Goal: Task Accomplishment & Management: Use online tool/utility

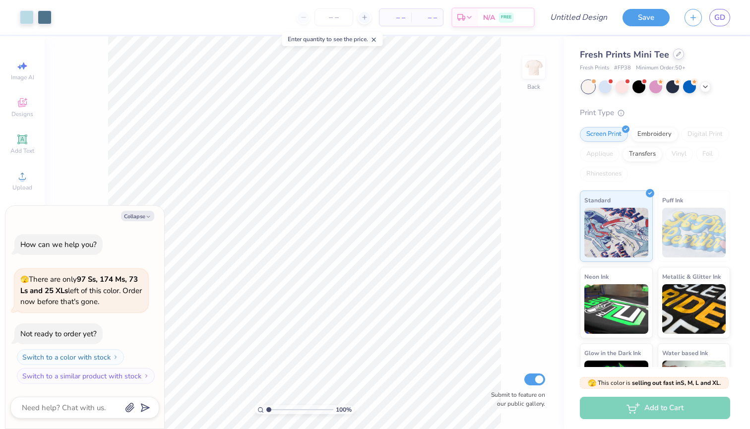
click at [673, 58] on div at bounding box center [678, 54] width 11 height 11
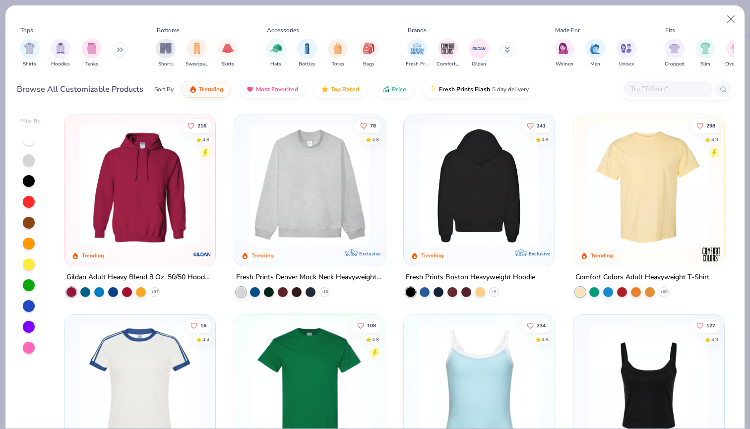
click at [504, 158] on img at bounding box center [479, 185] width 131 height 121
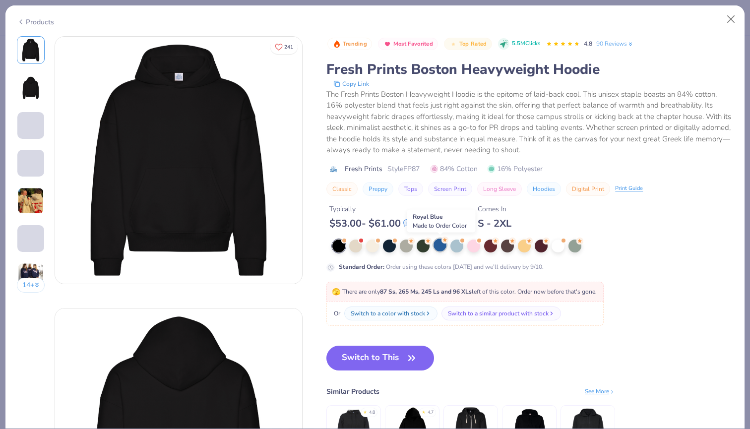
click at [441, 246] on div at bounding box center [439, 245] width 13 height 13
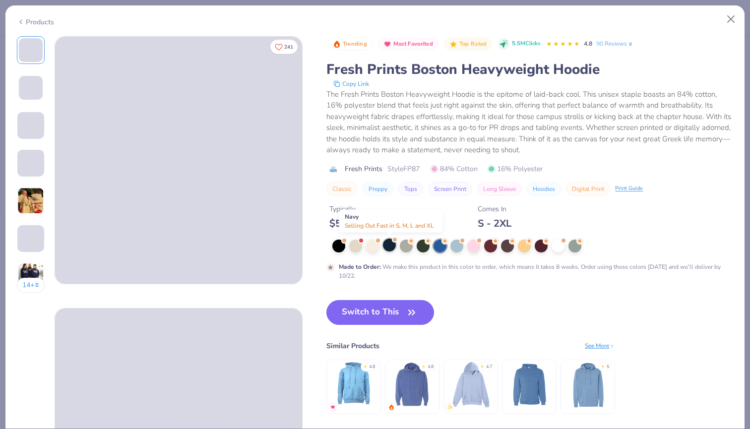
click at [391, 245] on div at bounding box center [389, 245] width 13 height 13
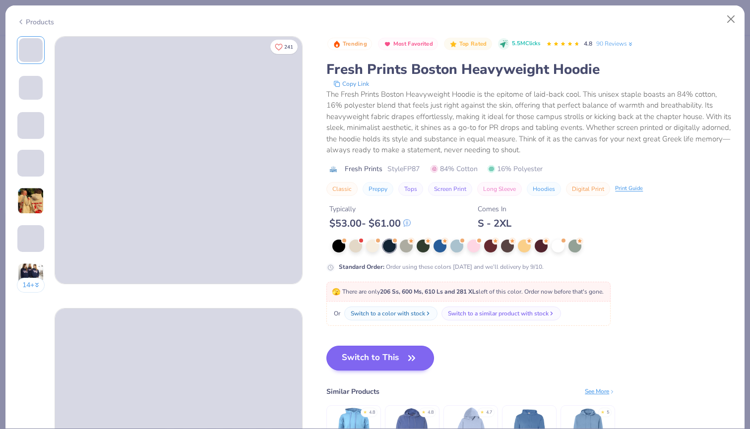
click at [398, 357] on button "Switch to This" at bounding box center [380, 358] width 108 height 25
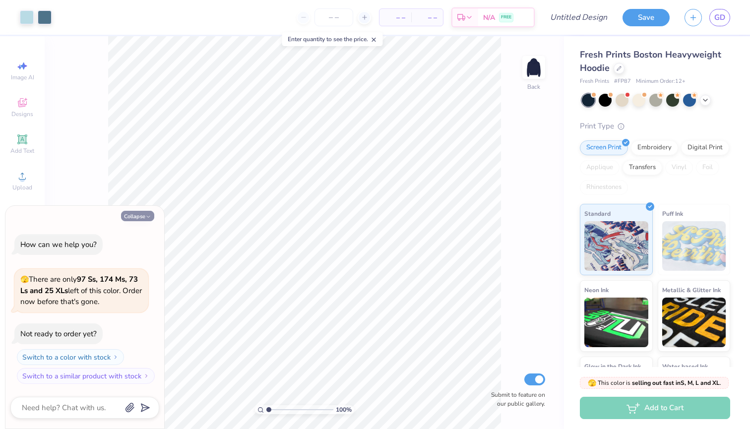
click at [135, 220] on button "Collapse" at bounding box center [137, 216] width 33 height 10
type textarea "x"
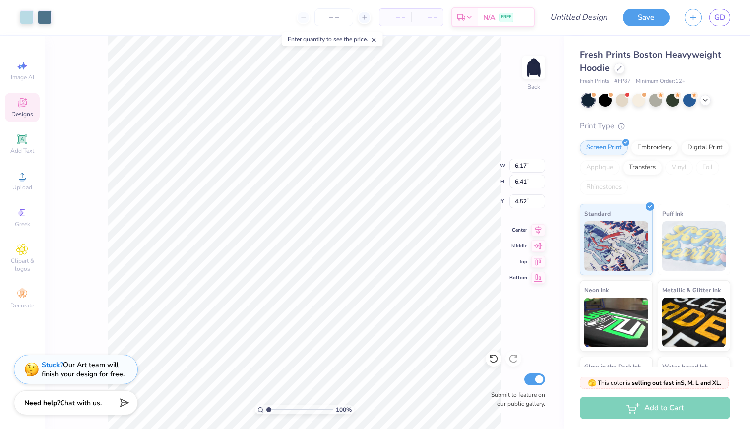
type input "3.26"
click at [535, 59] on img at bounding box center [534, 68] width 40 height 40
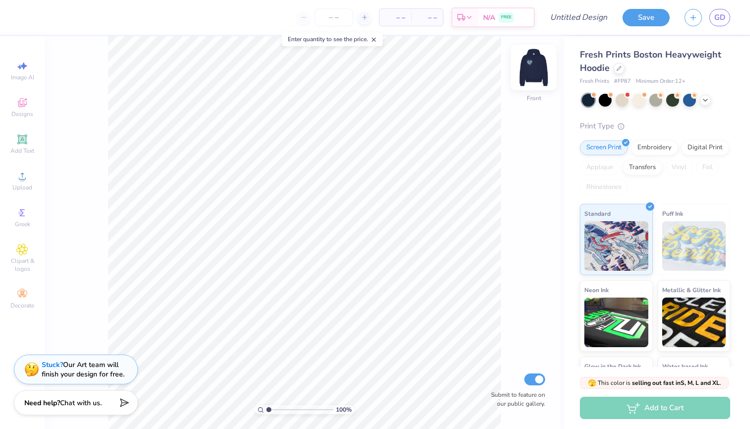
click at [529, 70] on img at bounding box center [534, 68] width 40 height 40
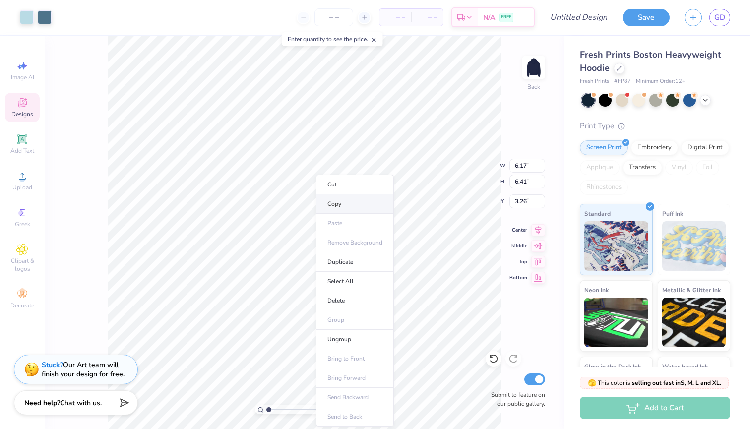
click at [343, 204] on li "Copy" at bounding box center [355, 203] width 78 height 19
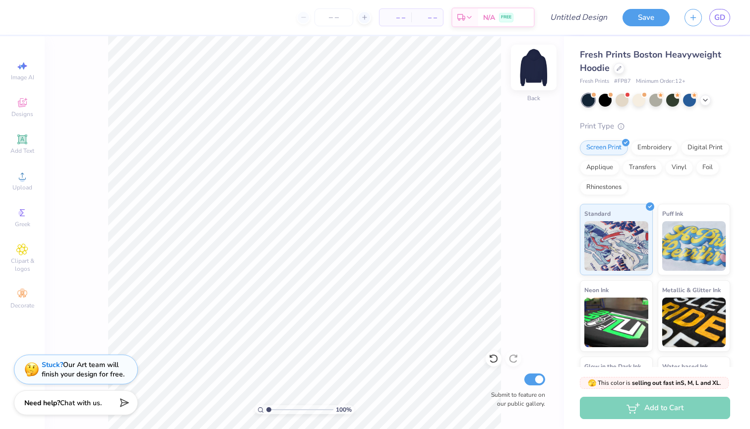
click at [527, 66] on img at bounding box center [534, 68] width 40 height 40
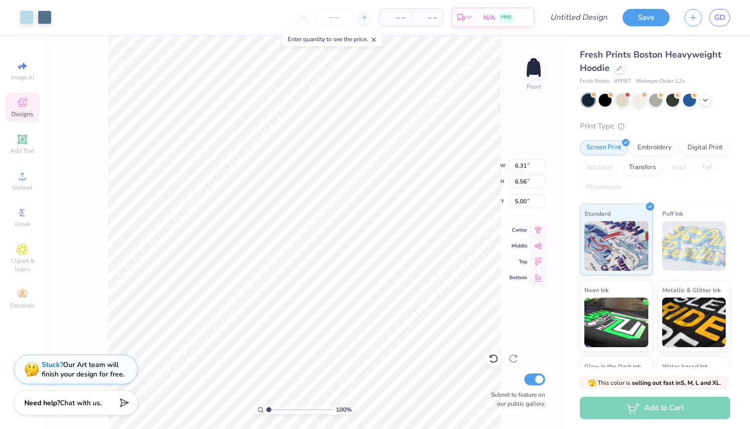
type input "5.00"
type input "13.86"
type input "14.40"
type input "5.79"
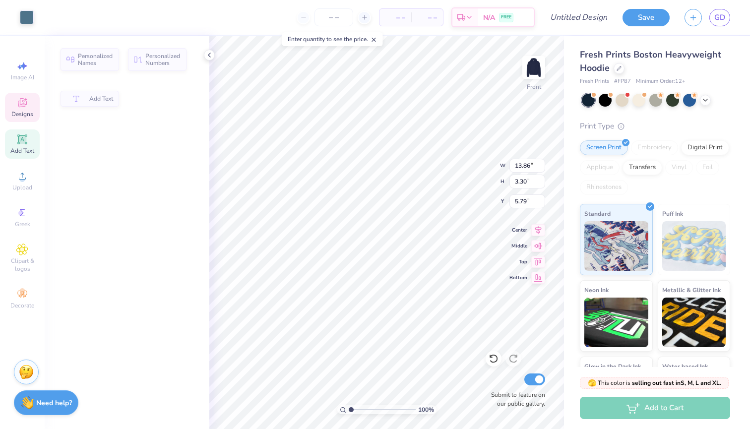
type input "3.30"
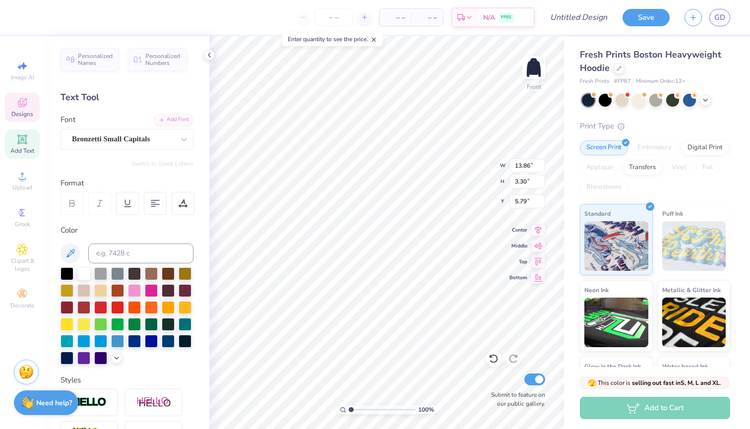
type textarea "H"
type textarea "[PERSON_NAME]"
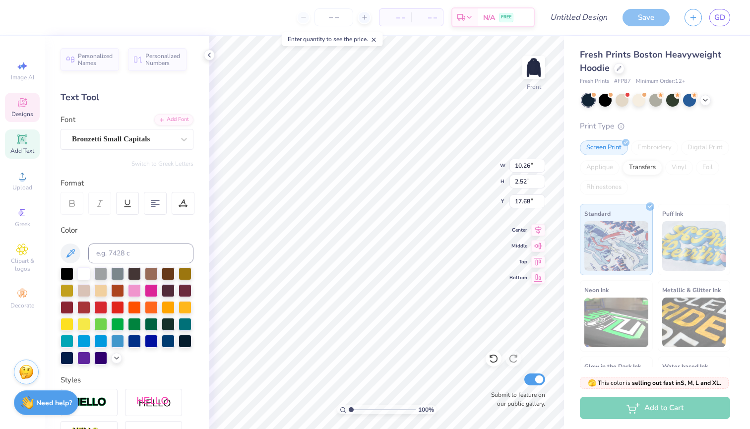
type textarea "S"
type textarea "2"
type textarea "class of 27"
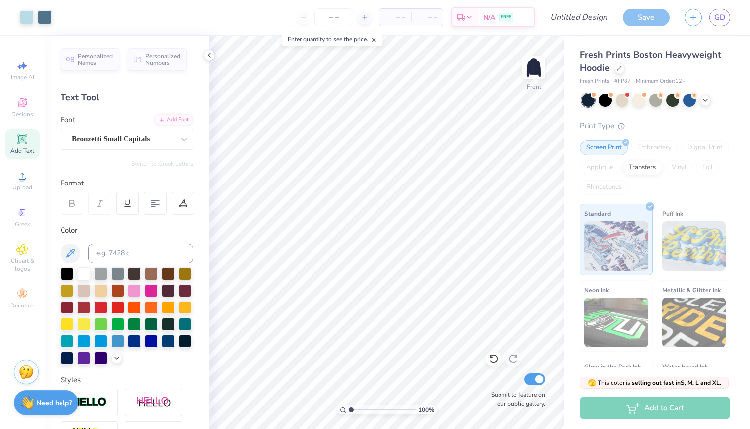
type textarea "x"
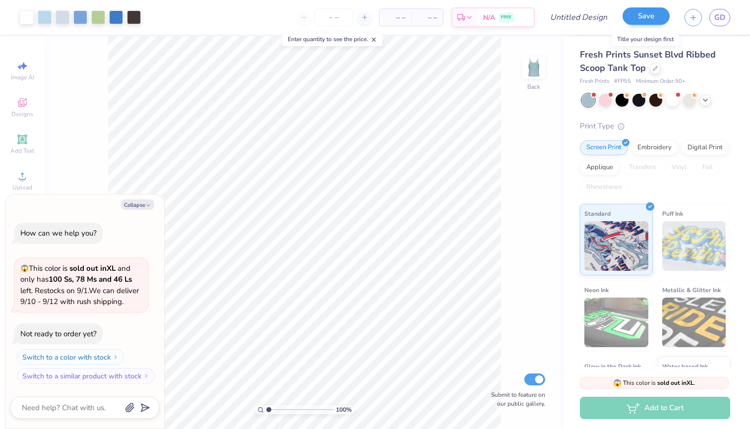
click at [643, 13] on button "Save" at bounding box center [645, 15] width 47 height 17
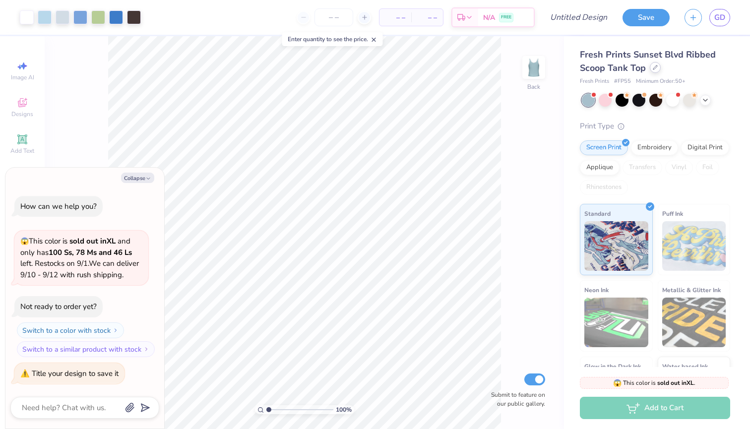
click at [651, 66] on div at bounding box center [655, 67] width 11 height 11
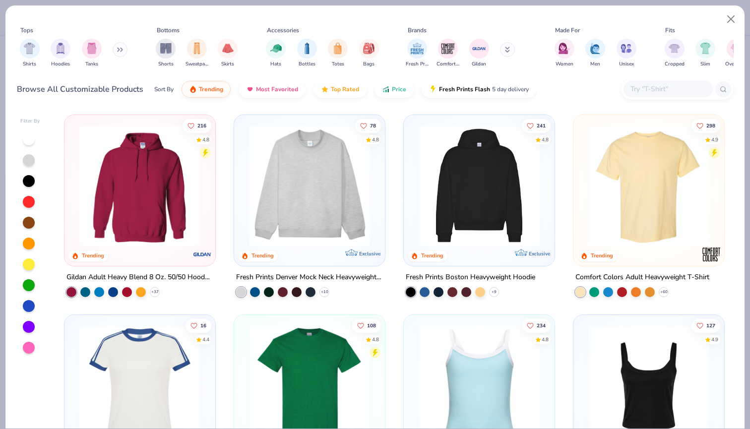
click at [493, 192] on img at bounding box center [479, 185] width 131 height 121
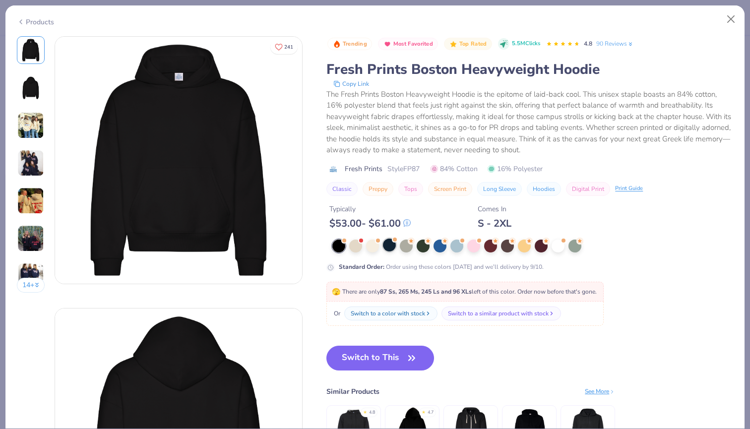
click at [386, 248] on div at bounding box center [389, 245] width 13 height 13
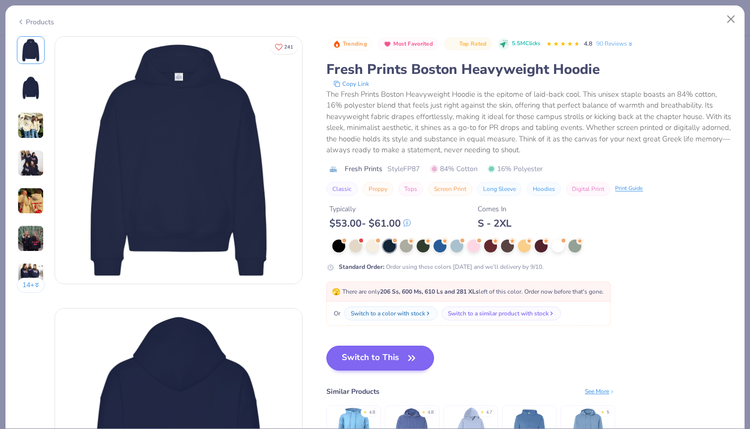
click at [384, 363] on button "Switch to This" at bounding box center [380, 358] width 108 height 25
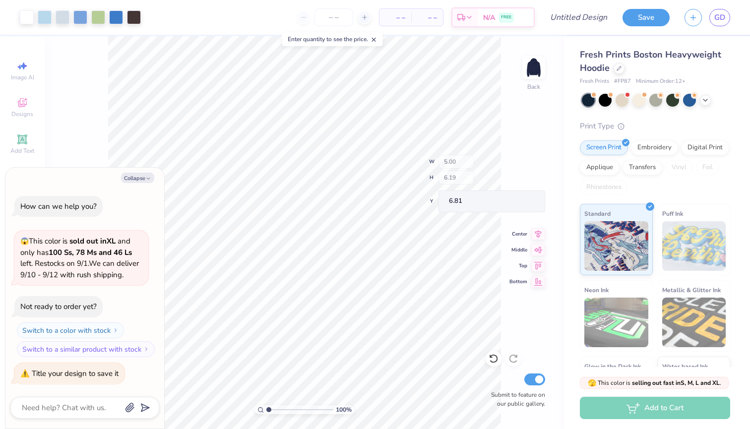
type textarea "x"
type input "1.29"
type input "0.43"
type input "10.89"
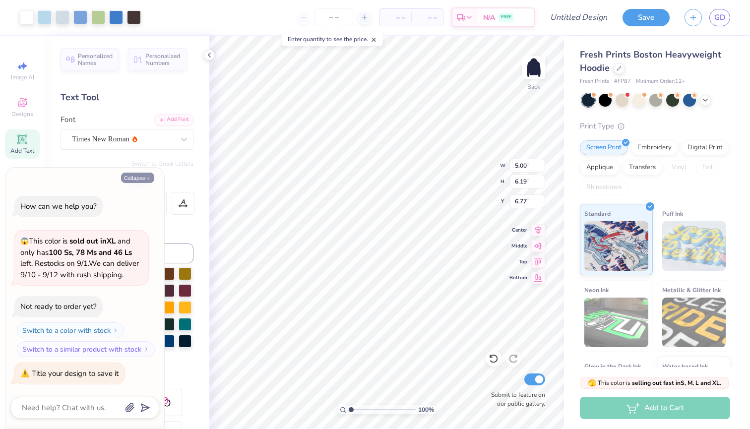
click at [134, 183] on button "Collapse" at bounding box center [137, 178] width 33 height 10
type textarea "x"
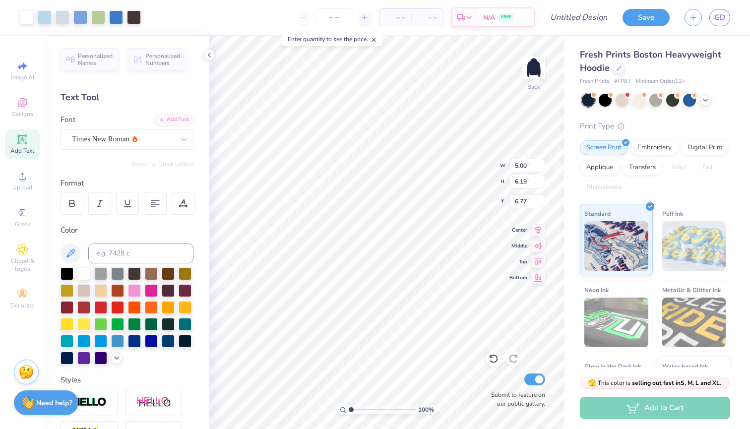
drag, startPoint x: 133, startPoint y: 176, endPoint x: 140, endPoint y: 182, distance: 9.1
click at [133, 176] on div "Personalized Names Personalized Numbers Text Tool Add Font Font Times New Roman…" at bounding box center [127, 232] width 165 height 393
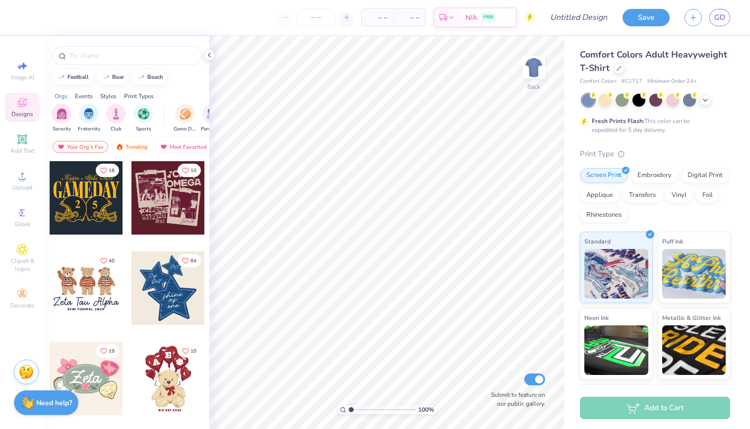
scroll to position [103, 0]
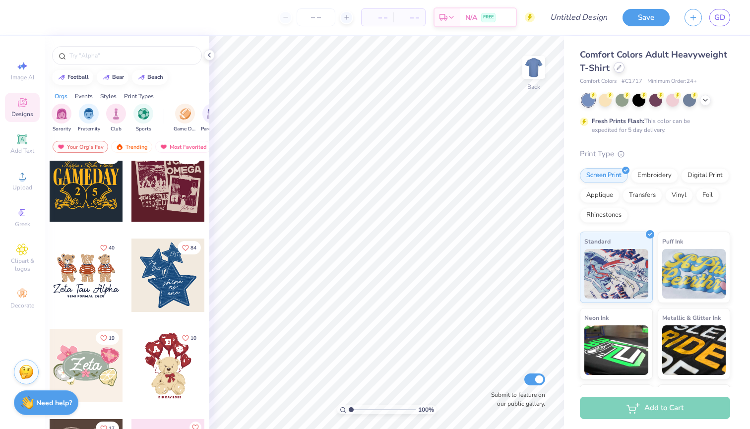
click at [623, 68] on div at bounding box center [618, 67] width 11 height 11
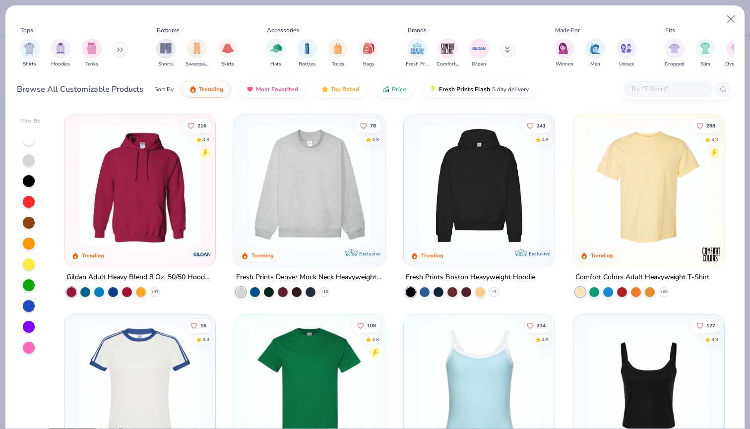
click at [460, 198] on img at bounding box center [479, 185] width 131 height 121
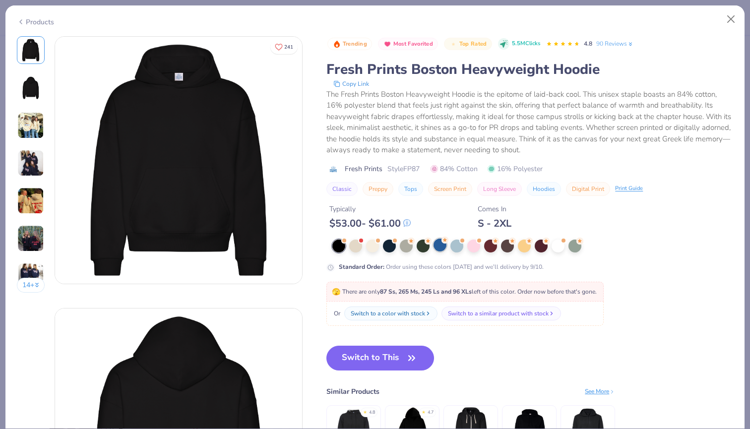
click at [441, 247] on div at bounding box center [439, 245] width 13 height 13
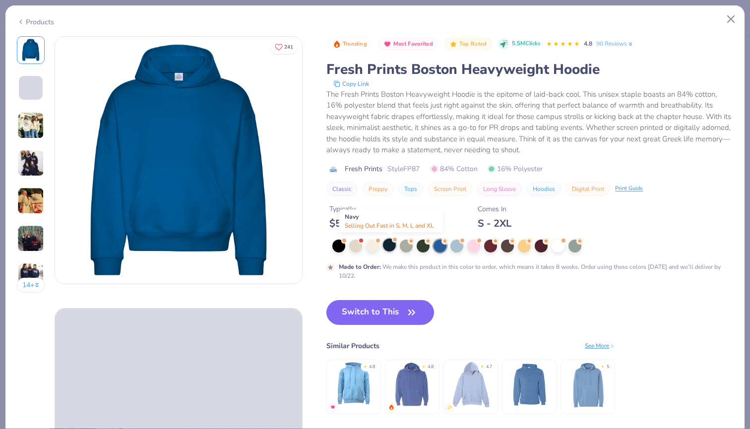
click at [393, 244] on div at bounding box center [389, 245] width 13 height 13
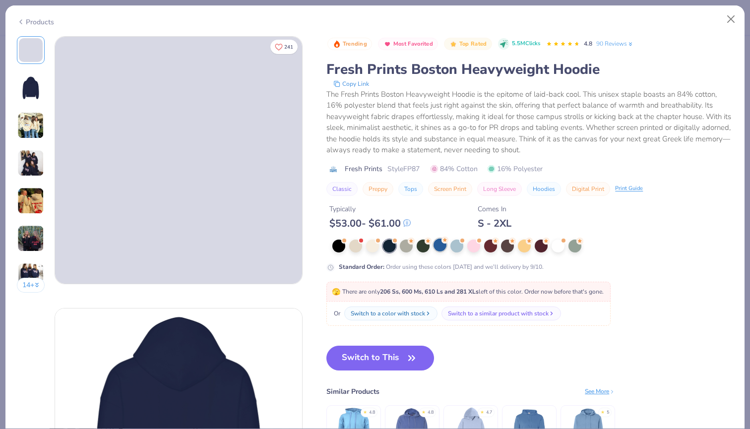
click at [443, 245] on div at bounding box center [439, 245] width 13 height 13
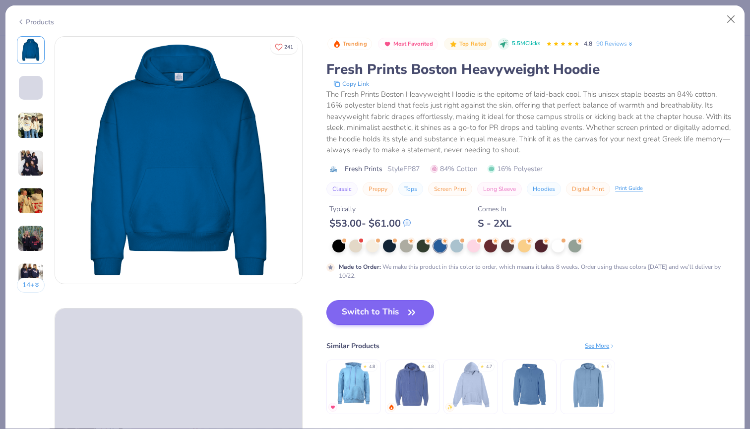
click at [375, 316] on button "Switch to This" at bounding box center [380, 312] width 108 height 25
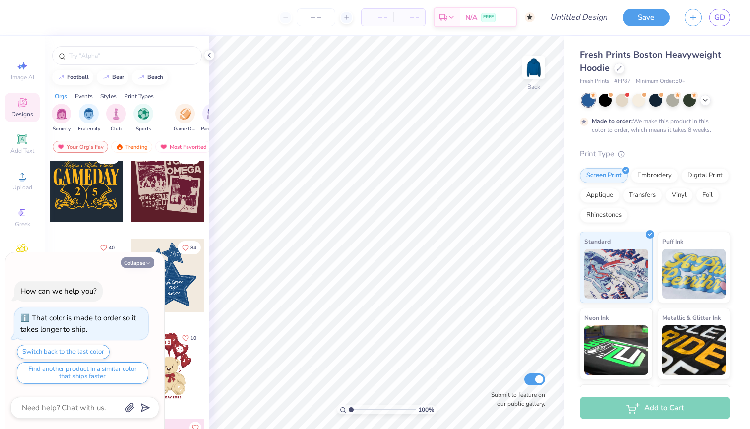
click at [138, 265] on button "Collapse" at bounding box center [137, 262] width 33 height 10
type textarea "x"
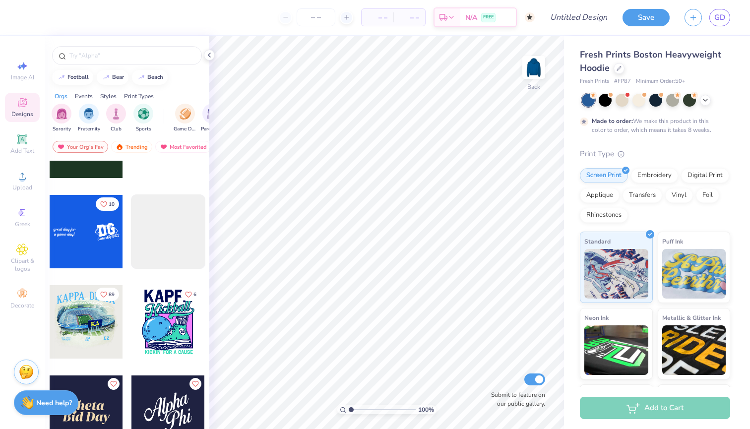
scroll to position [3306, 0]
click at [97, 249] on div at bounding box center [86, 230] width 73 height 73
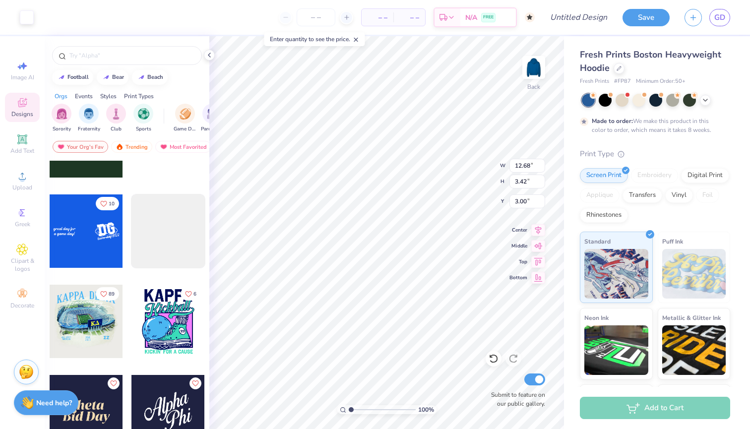
type input "4.50"
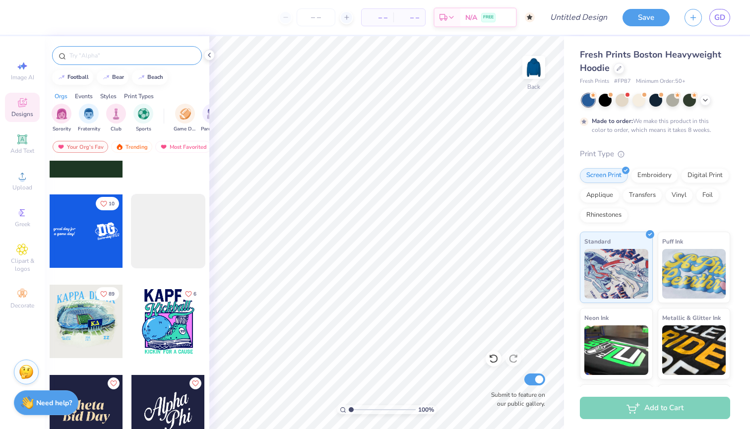
click at [80, 57] on input "text" at bounding box center [131, 56] width 127 height 10
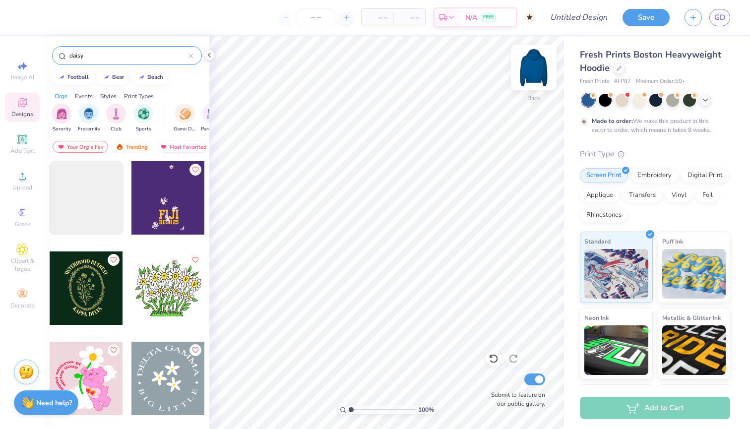
type input "daisy"
click at [538, 70] on img at bounding box center [534, 68] width 40 height 40
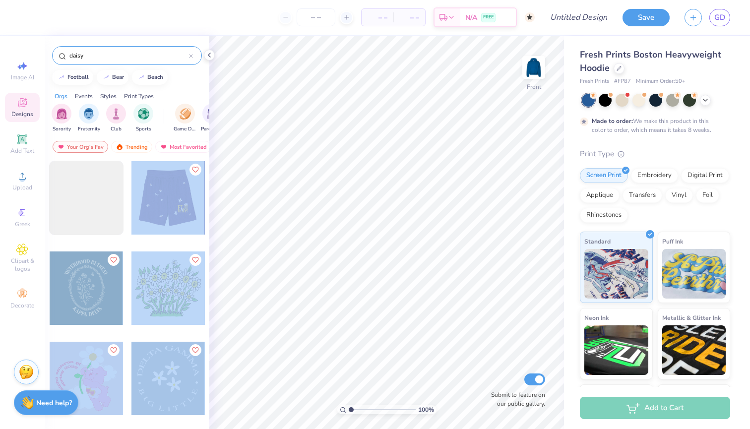
click at [368, 211] on div "– – Per Item – – Total Est. Delivery N/A FREE Design Title Save GD Image AI Des…" at bounding box center [375, 214] width 750 height 429
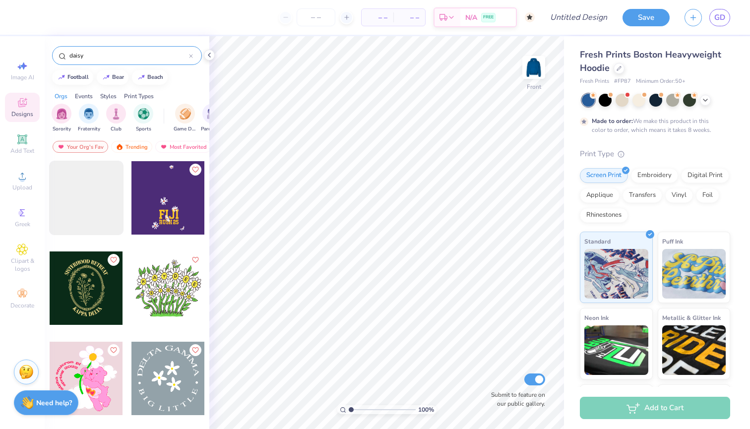
click at [163, 203] on div at bounding box center [167, 197] width 73 height 73
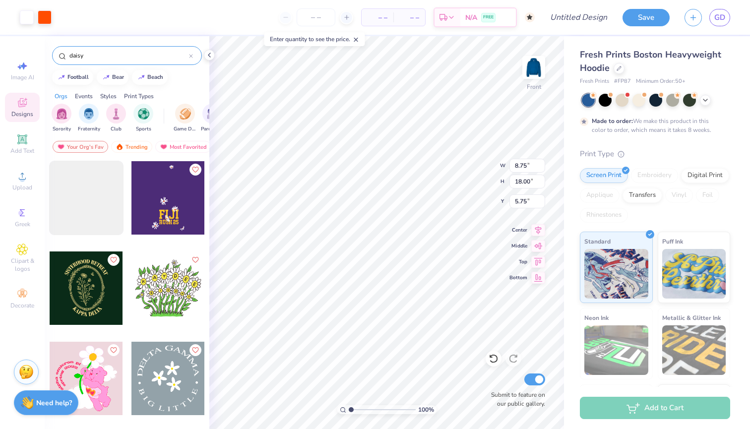
type input "5.25"
click at [442, 257] on li "Duplicate" at bounding box center [453, 261] width 78 height 19
type input "5.75"
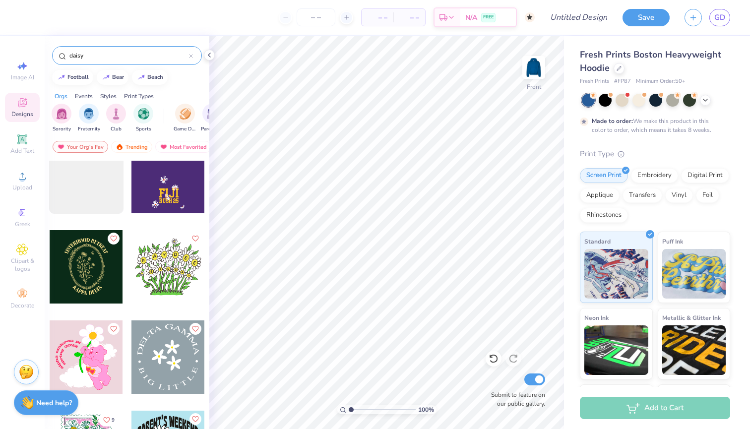
scroll to position [0, 0]
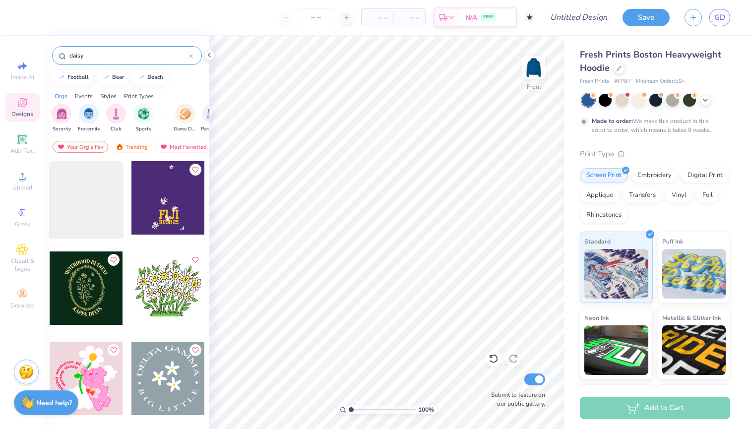
click at [92, 210] on div at bounding box center [86, 198] width 82 height 82
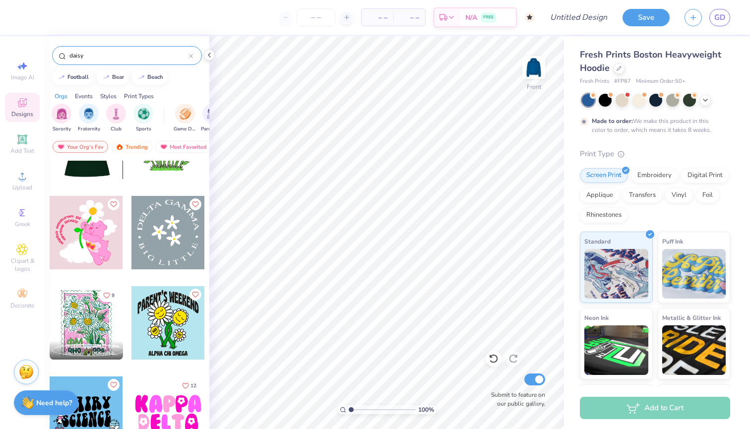
scroll to position [146, 0]
drag, startPoint x: 97, startPoint y: 57, endPoint x: 22, endPoint y: 57, distance: 75.4
click at [22, 57] on div "– – Per Item – – Total Est. Delivery N/A FREE Design Title Save GD Image AI Des…" at bounding box center [375, 214] width 750 height 429
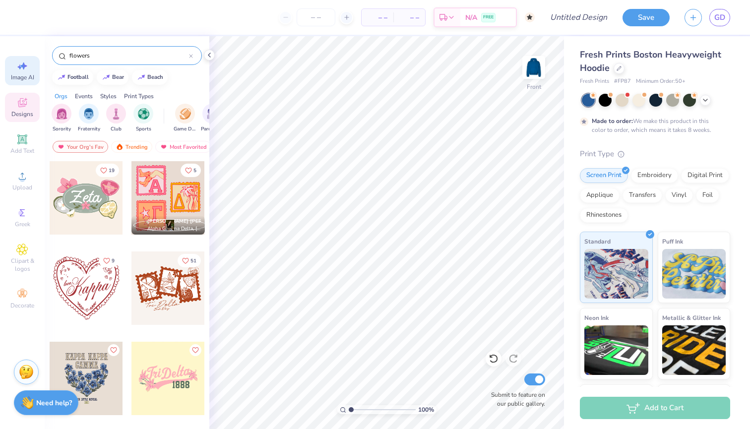
type input "flowers"
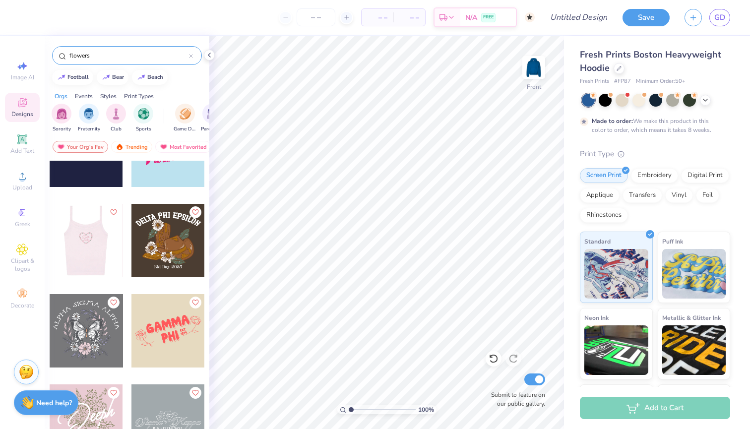
scroll to position [319, 0]
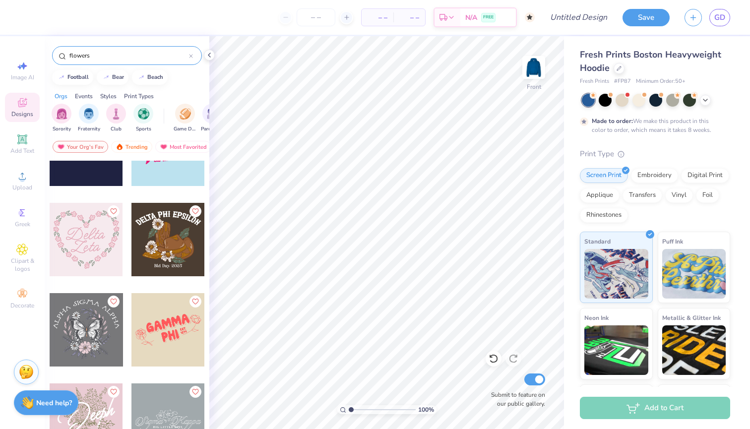
click at [176, 228] on div at bounding box center [167, 239] width 73 height 73
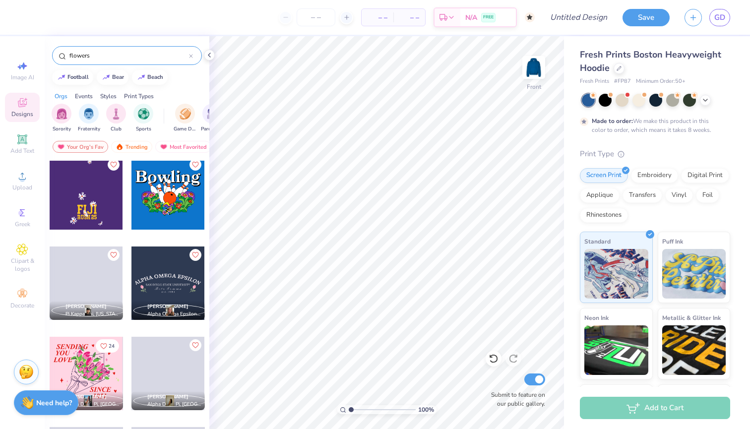
scroll to position [666, 0]
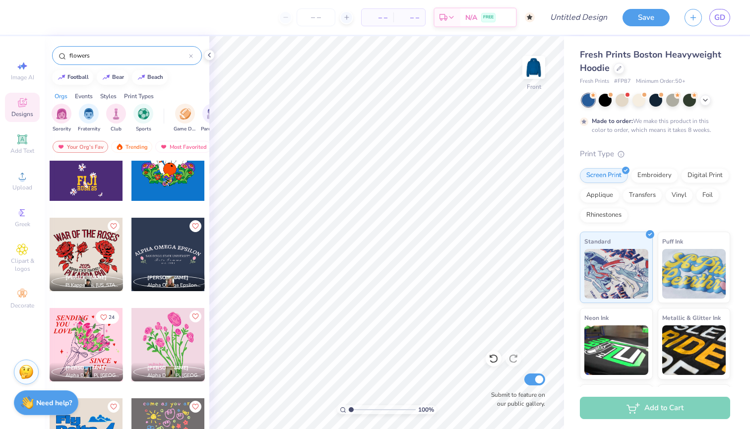
click at [85, 344] on div at bounding box center [86, 344] width 73 height 73
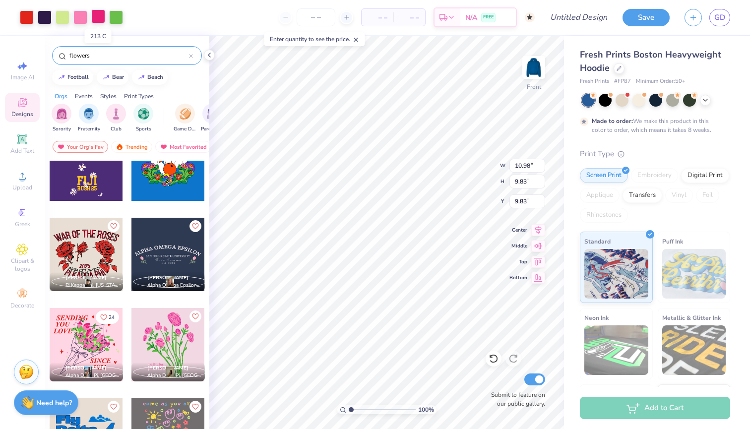
click at [98, 20] on div at bounding box center [98, 16] width 14 height 14
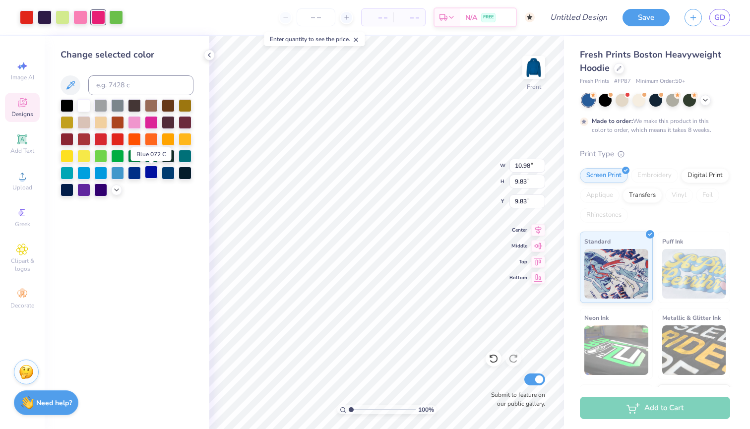
click at [153, 175] on div at bounding box center [151, 172] width 13 height 13
click at [75, 11] on div at bounding box center [80, 16] width 14 height 14
click at [100, 174] on div at bounding box center [100, 172] width 13 height 13
click at [25, 18] on div at bounding box center [27, 16] width 14 height 14
click at [84, 108] on div at bounding box center [83, 104] width 13 height 13
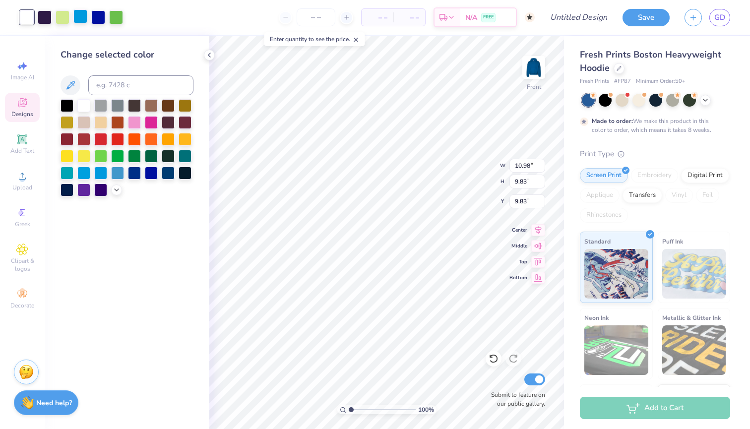
click at [81, 16] on div at bounding box center [80, 16] width 14 height 14
click at [102, 16] on div at bounding box center [98, 16] width 14 height 14
click at [118, 174] on div at bounding box center [117, 172] width 13 height 13
click at [102, 177] on div at bounding box center [100, 172] width 13 height 13
click at [134, 178] on div at bounding box center [134, 172] width 13 height 13
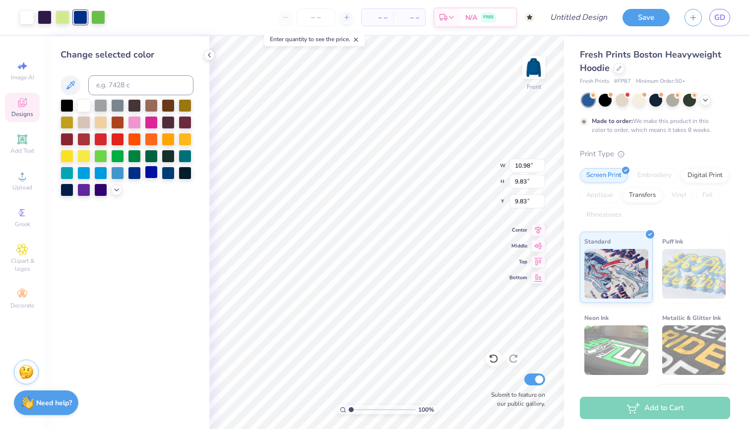
click at [153, 177] on div at bounding box center [151, 172] width 13 height 13
click at [149, 176] on div at bounding box center [151, 172] width 13 height 13
click at [84, 172] on div at bounding box center [83, 172] width 13 height 13
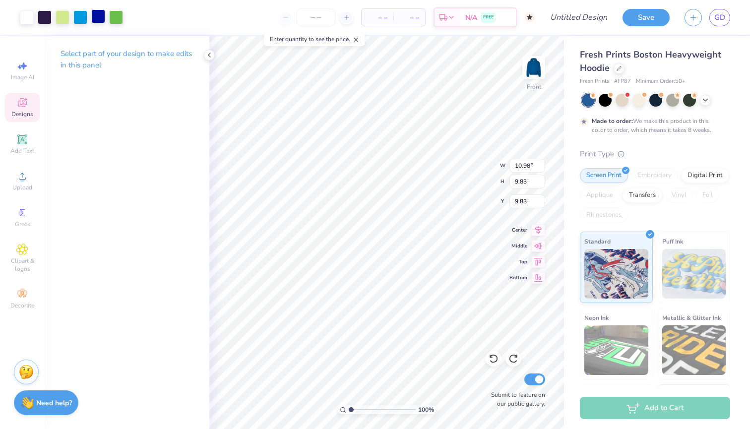
click at [96, 19] on div at bounding box center [98, 16] width 14 height 14
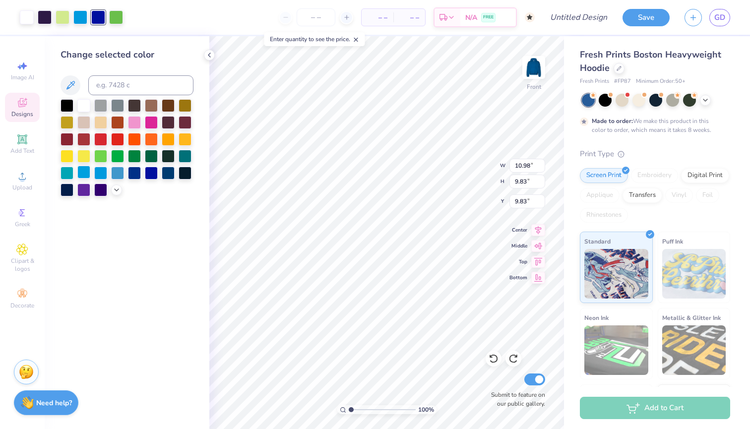
click at [82, 173] on div at bounding box center [83, 172] width 13 height 13
click at [101, 175] on div at bounding box center [100, 172] width 13 height 13
click at [103, 168] on div at bounding box center [100, 172] width 13 height 13
click at [75, 85] on icon at bounding box center [70, 85] width 12 height 12
click at [106, 175] on div at bounding box center [100, 172] width 13 height 13
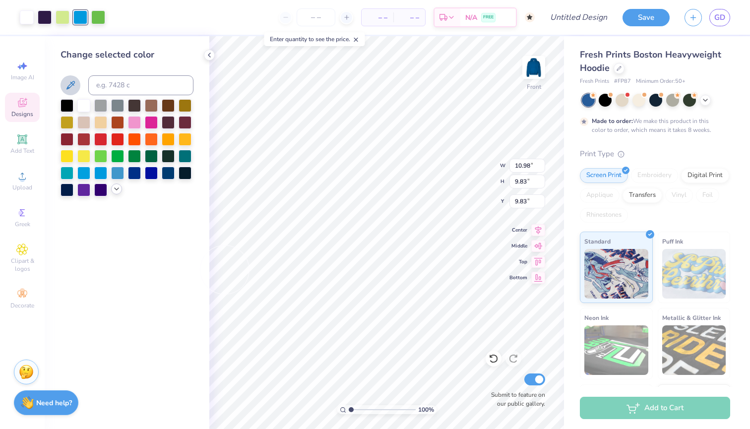
click at [116, 191] on icon at bounding box center [117, 189] width 8 height 8
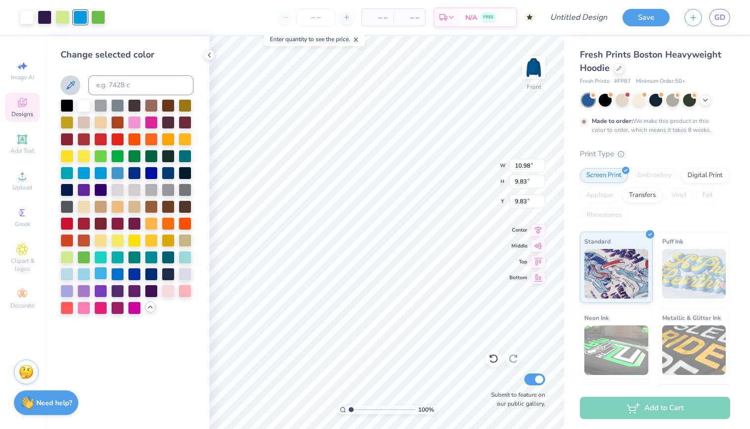
click at [104, 274] on div at bounding box center [100, 273] width 13 height 13
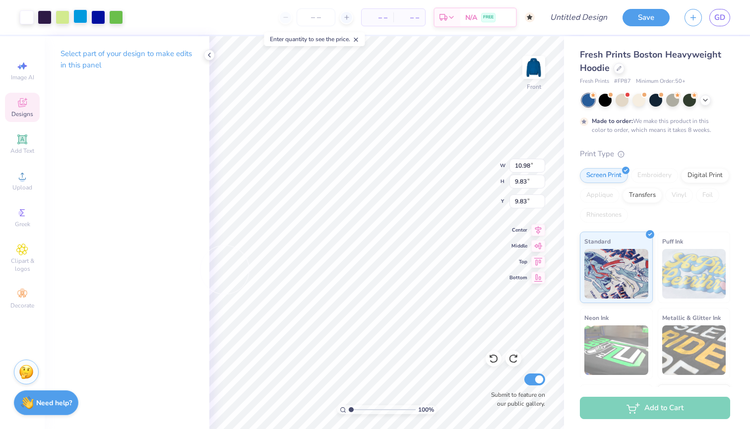
click at [80, 16] on div at bounding box center [80, 16] width 14 height 14
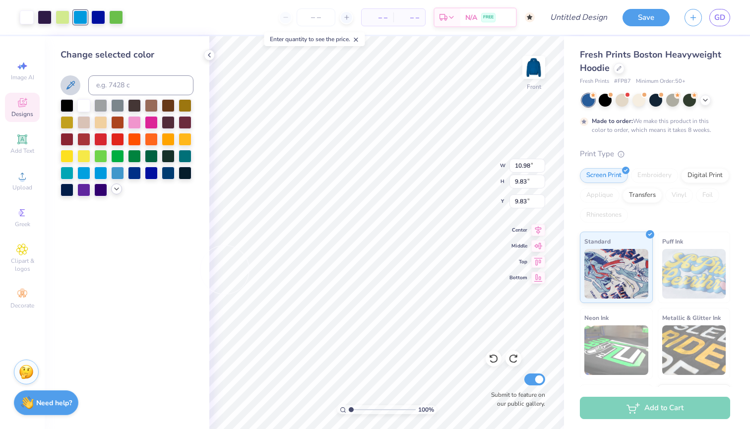
click at [117, 192] on icon at bounding box center [117, 189] width 8 height 8
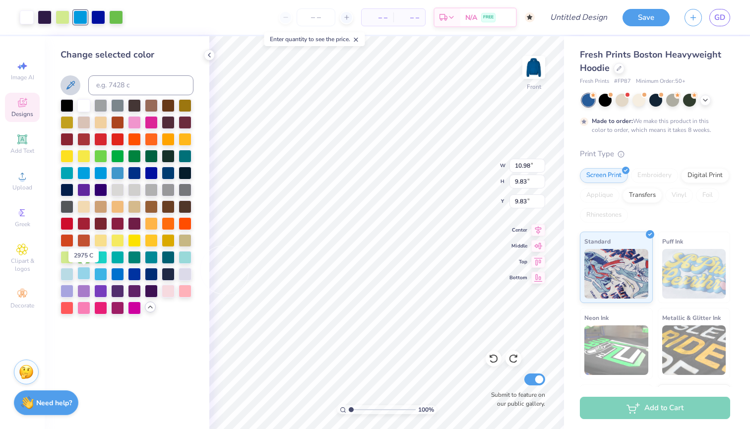
click at [84, 275] on div at bounding box center [83, 273] width 13 height 13
click at [100, 276] on div at bounding box center [100, 273] width 13 height 13
click at [97, 18] on div at bounding box center [98, 16] width 14 height 14
click at [120, 273] on div at bounding box center [117, 273] width 13 height 13
click at [565, 91] on div "Fresh Prints Boston Heavyweight Hoodie Fresh Prints # FP87 Minimum Order: 50 + …" at bounding box center [657, 246] width 186 height 420
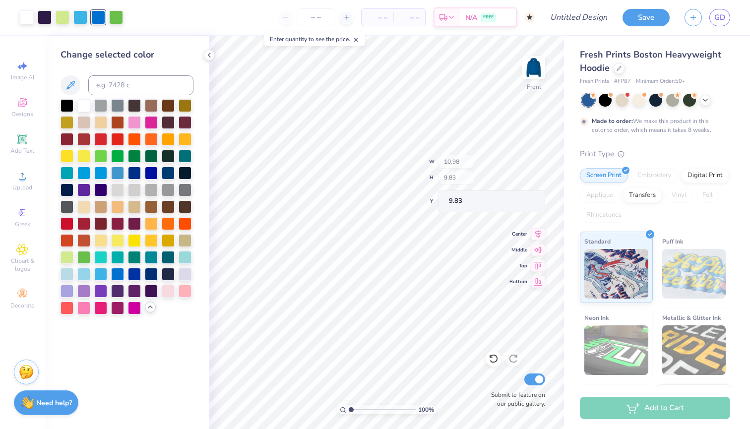
type input "3.13"
type input "0.87"
type input "12.04"
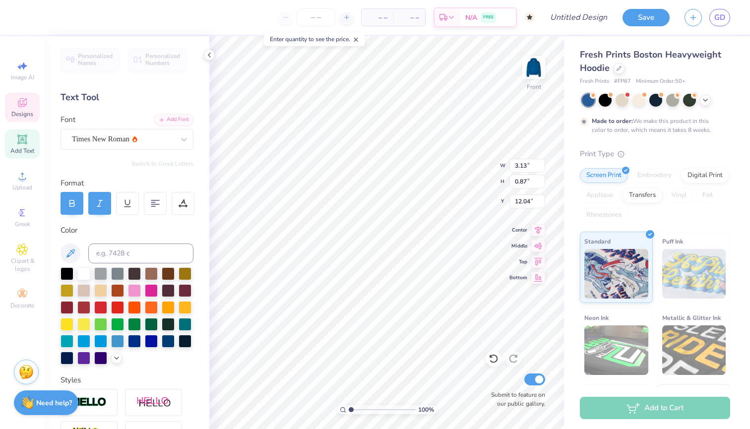
scroll to position [0, 0]
type textarea "L"
type input "2.34"
type input "10.89"
type input "5.29"
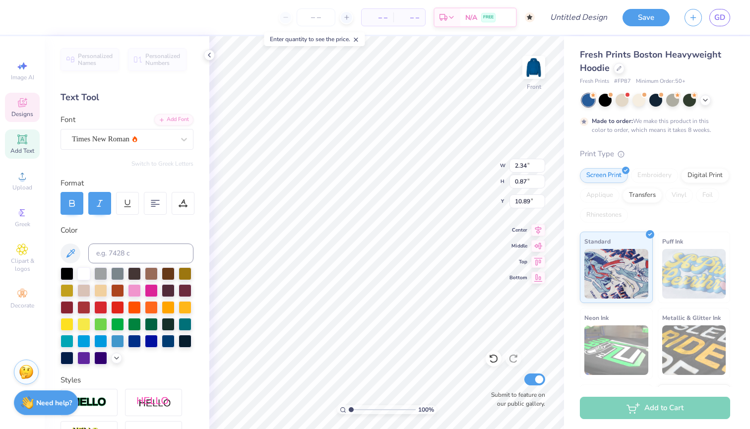
type input "9.83"
type input "2.34"
type input "10.89"
type input "9.63"
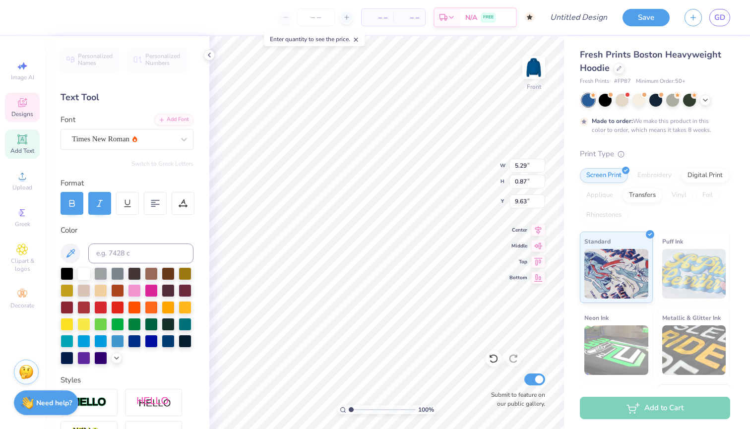
type textarea "[PERSON_NAME]"
type input "3.53"
type input "17.02"
type textarea "CLASS OF"
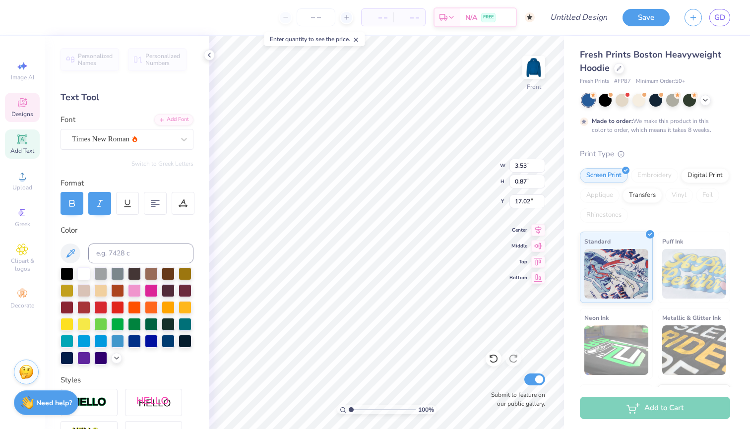
scroll to position [0, 1]
type input "2.29"
type input "0.84"
type input "18.15"
type textarea "2027"
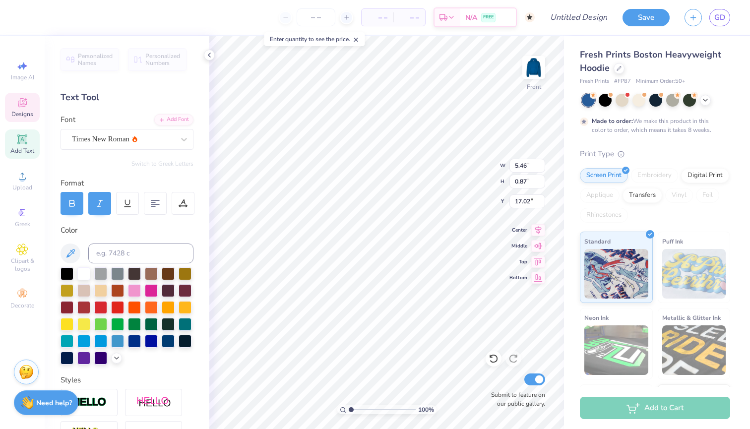
type input "4.14"
type input "8.09"
type input "9.87"
type input "5.46"
type input "0.87"
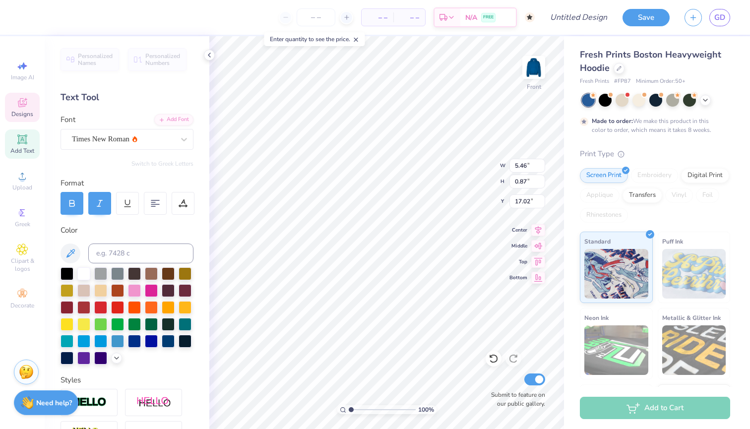
type input "17.53"
type input "4.14"
type input "8.09"
type input "9.87"
click at [513, 277] on span "Bottom" at bounding box center [518, 276] width 18 height 7
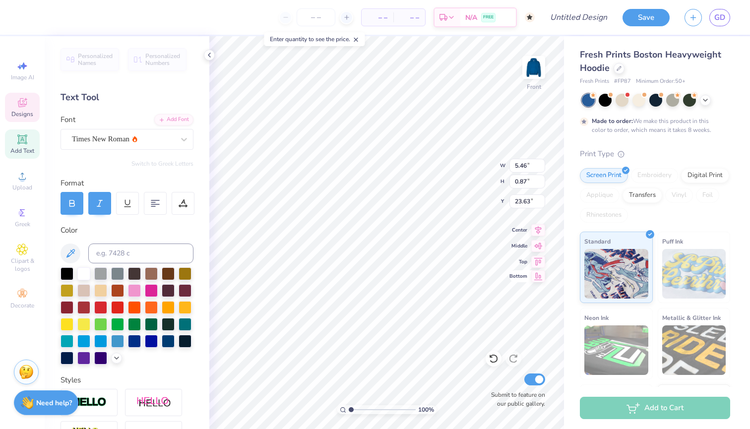
type input "17.09"
click at [441, 355] on li "Bring to Front" at bounding box center [446, 358] width 78 height 19
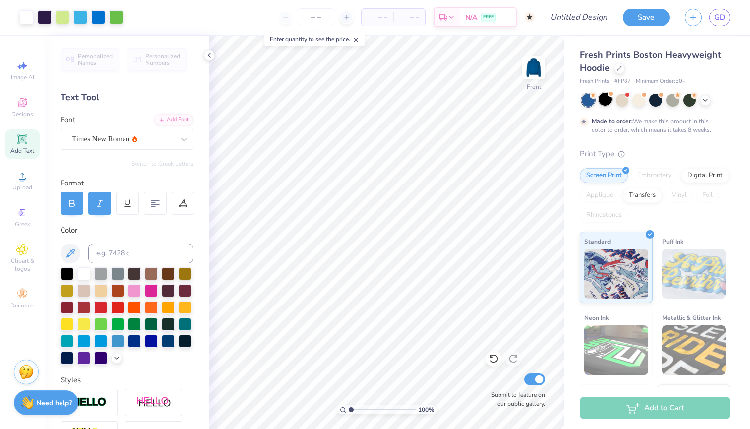
click at [604, 105] on div at bounding box center [605, 99] width 13 height 13
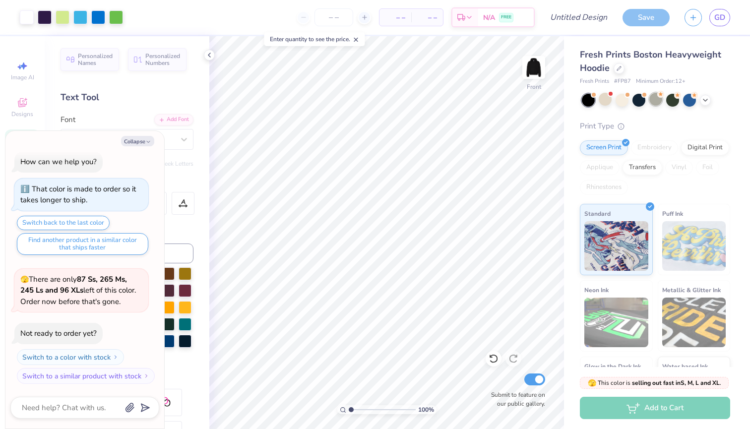
click at [661, 97] on div at bounding box center [655, 99] width 13 height 13
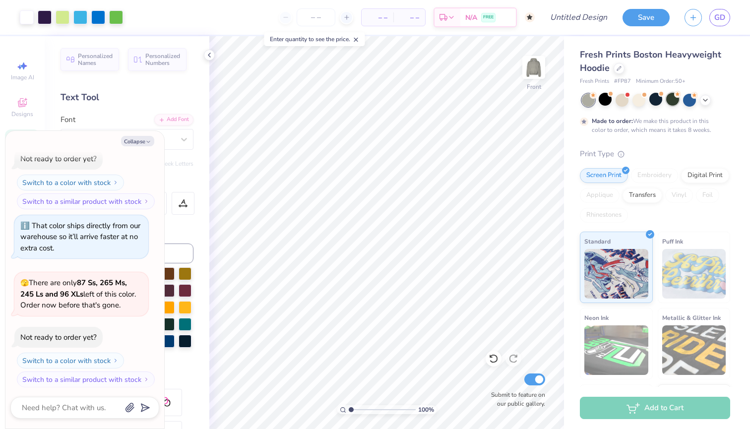
scroll to position [264, 0]
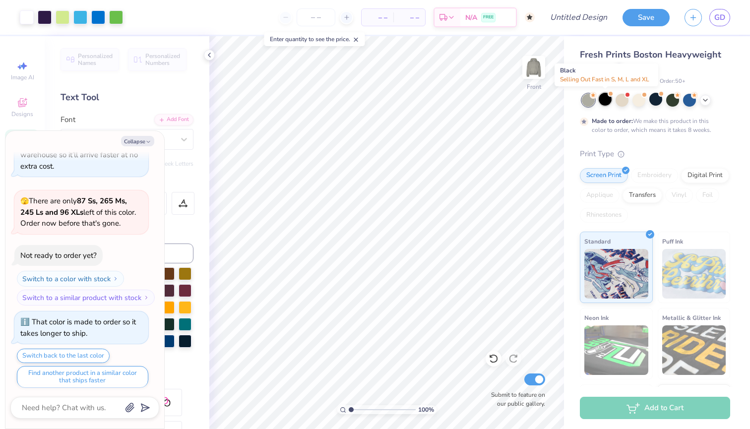
click at [606, 100] on div at bounding box center [605, 99] width 13 height 13
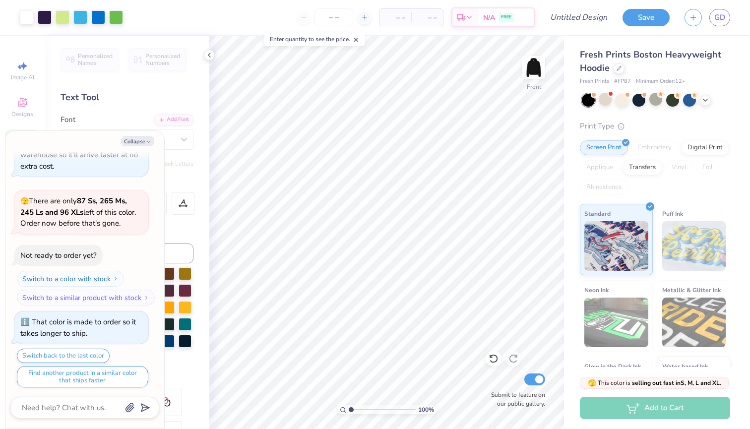
scroll to position [441, 0]
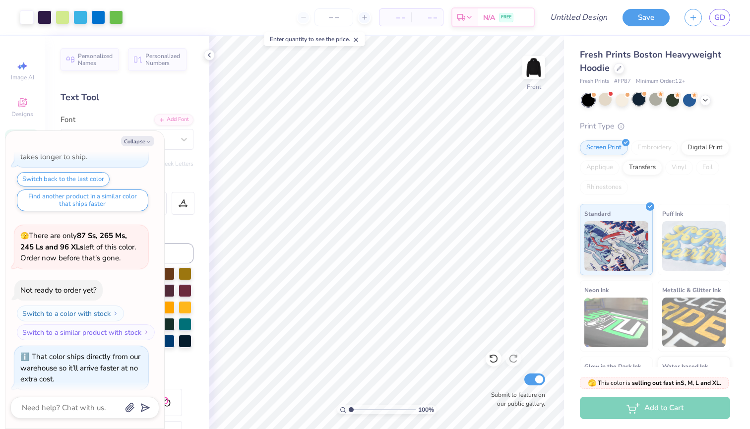
click at [645, 99] on div at bounding box center [638, 99] width 13 height 13
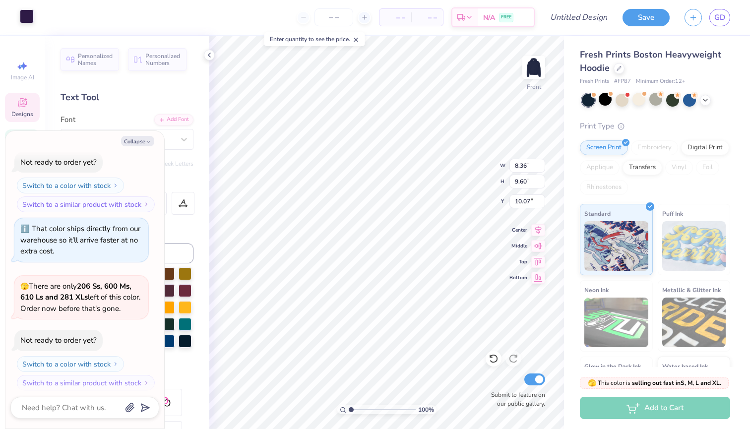
click at [24, 15] on div at bounding box center [27, 16] width 14 height 14
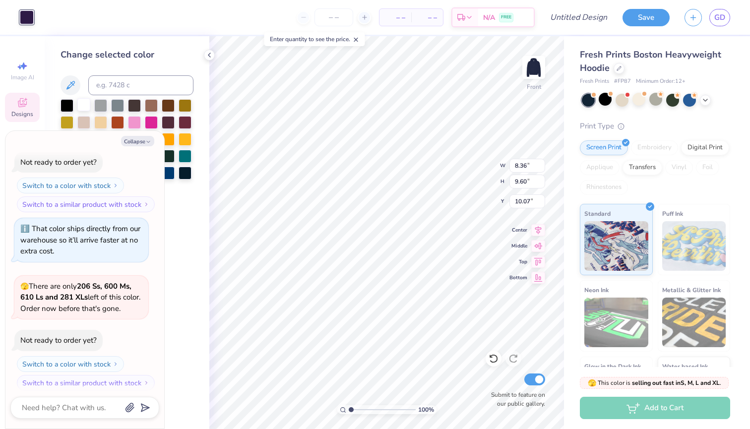
click at [86, 108] on div at bounding box center [83, 104] width 13 height 13
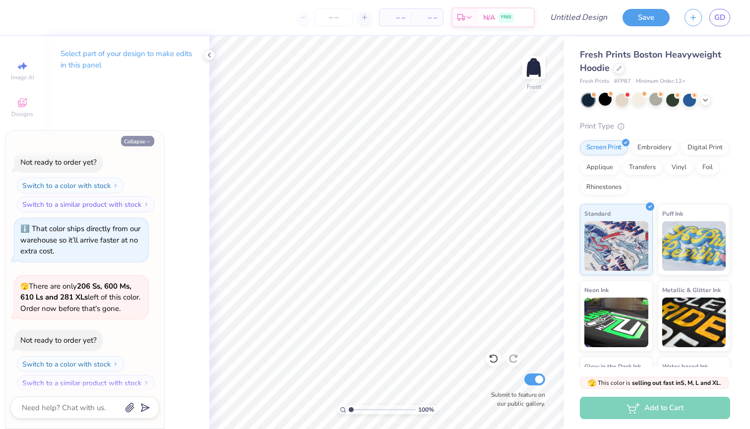
click at [148, 140] on icon "button" at bounding box center [148, 142] width 6 height 6
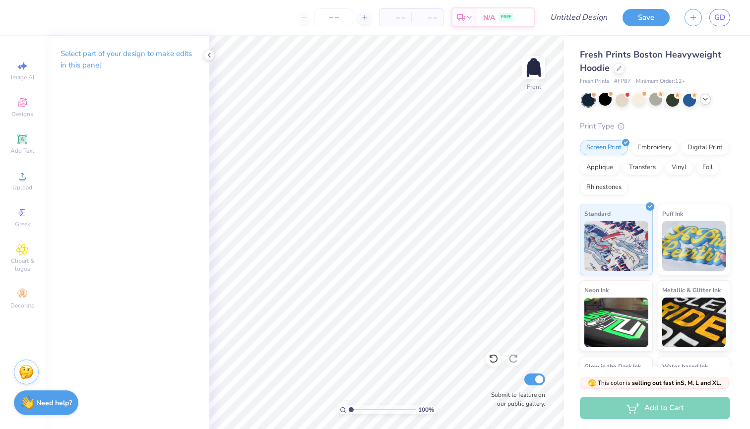
click at [706, 98] on icon at bounding box center [705, 99] width 8 height 8
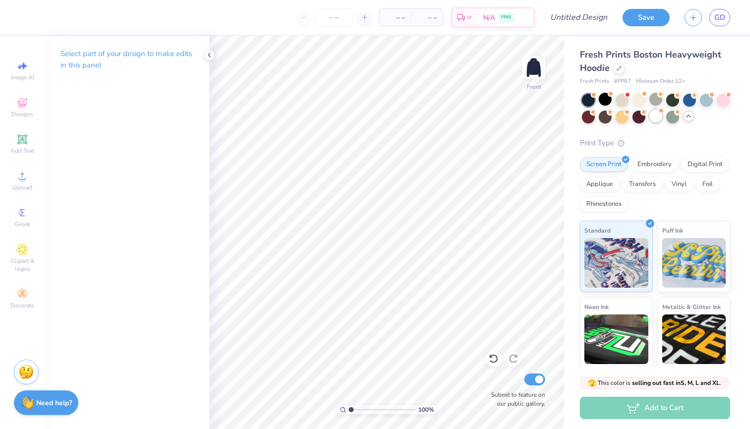
click at [659, 118] on div at bounding box center [655, 116] width 13 height 13
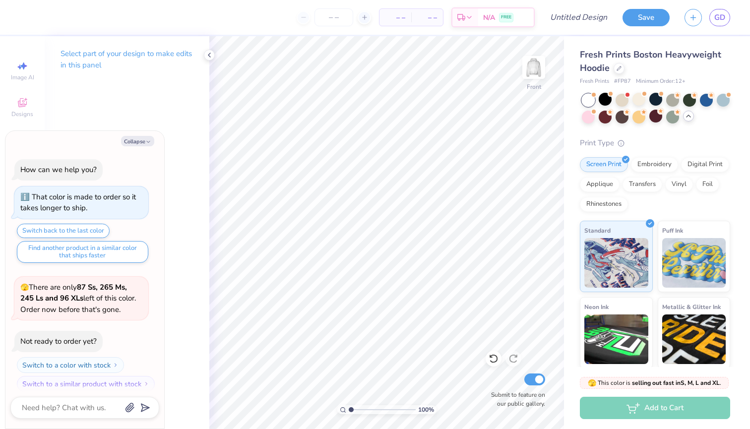
scroll to position [697, 0]
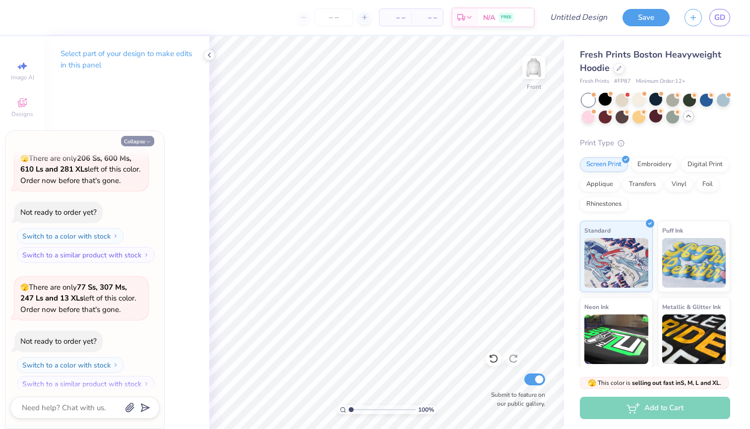
click at [141, 142] on button "Collapse" at bounding box center [137, 141] width 33 height 10
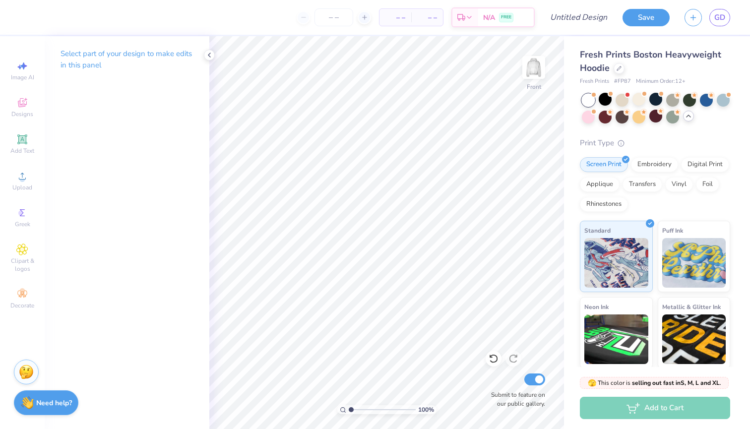
type textarea "x"
click at [21, 113] on span "Designs" at bounding box center [22, 114] width 22 height 8
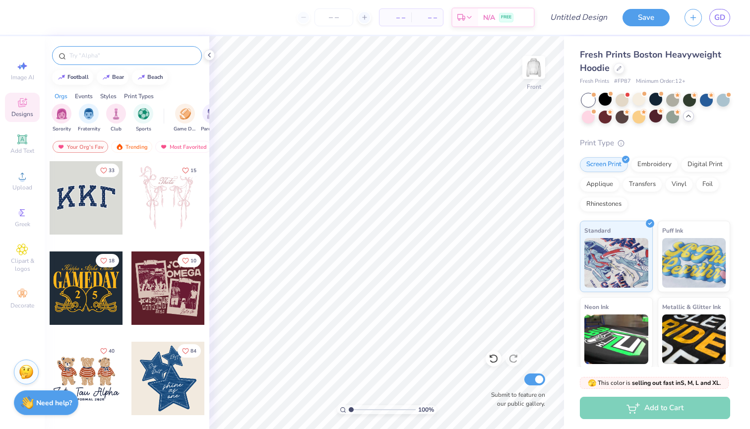
click at [91, 59] on input "text" at bounding box center [131, 56] width 127 height 10
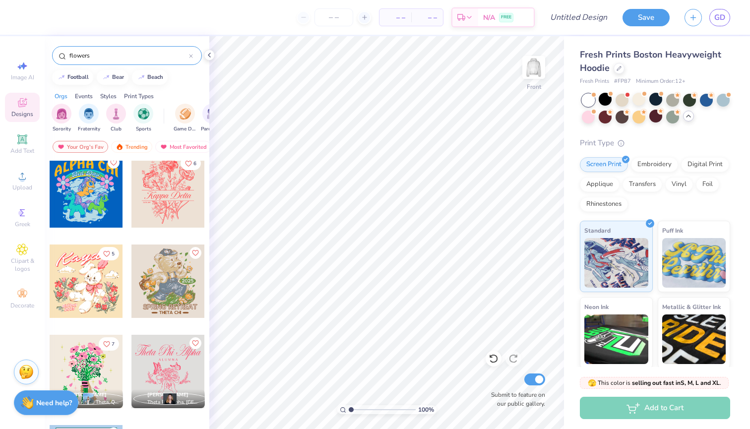
scroll to position [4509, 0]
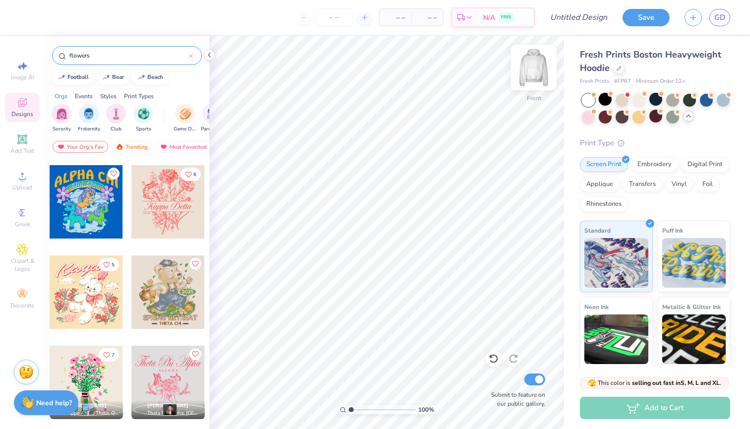
click at [532, 67] on img at bounding box center [534, 68] width 40 height 40
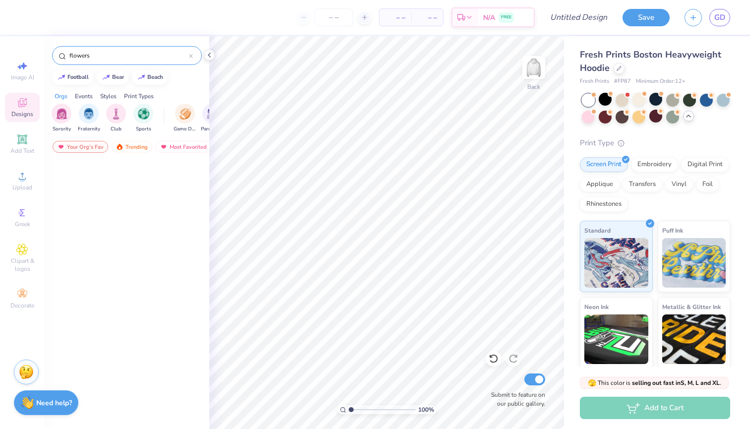
scroll to position [2416, 0]
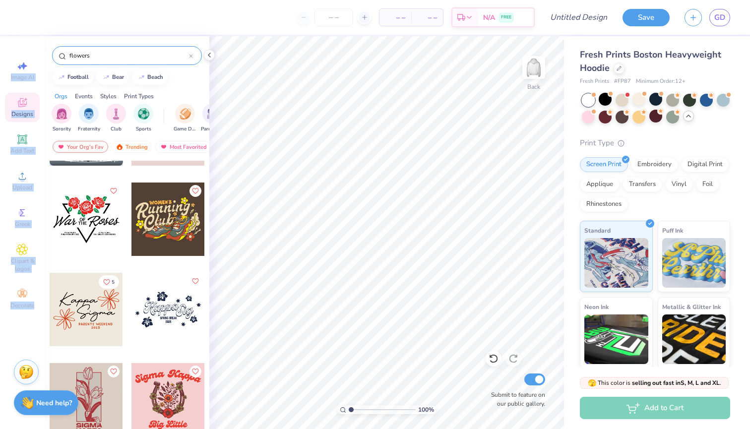
drag, startPoint x: 136, startPoint y: 44, endPoint x: 31, endPoint y: 42, distance: 105.2
click at [31, 42] on div "– – Per Item – – Total Est. Delivery N/A FREE Design Title Save GD Image AI Des…" at bounding box center [375, 214] width 750 height 429
click at [89, 57] on input "flowers" at bounding box center [128, 56] width 121 height 10
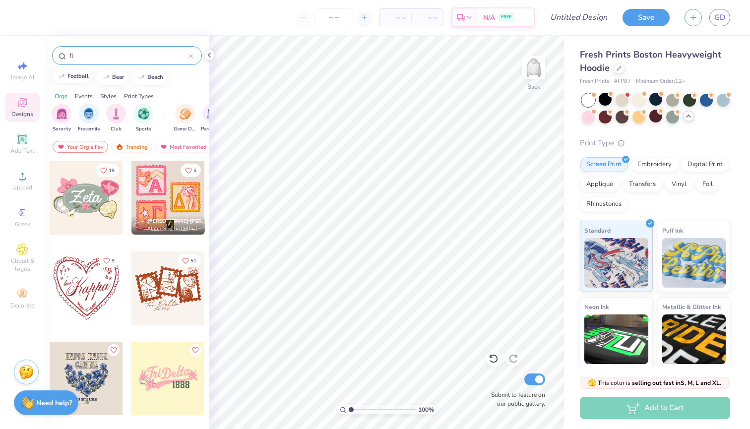
type input "f"
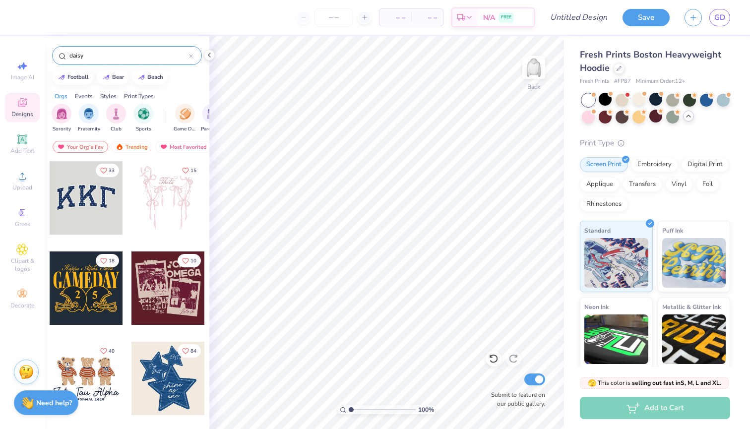
type input "daisy"
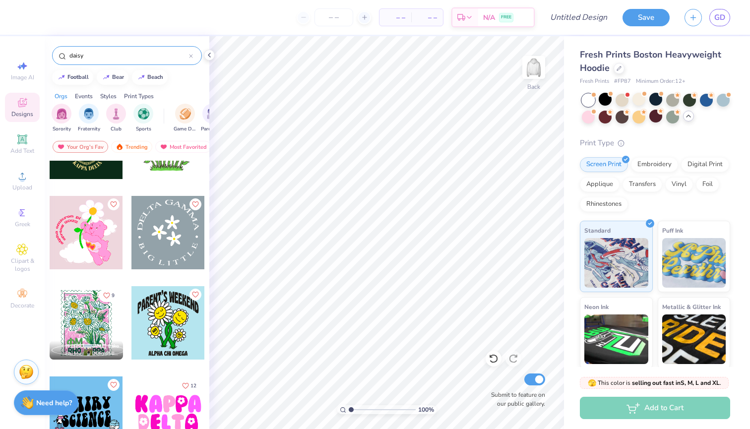
scroll to position [146, 0]
click at [99, 332] on div at bounding box center [86, 322] width 73 height 73
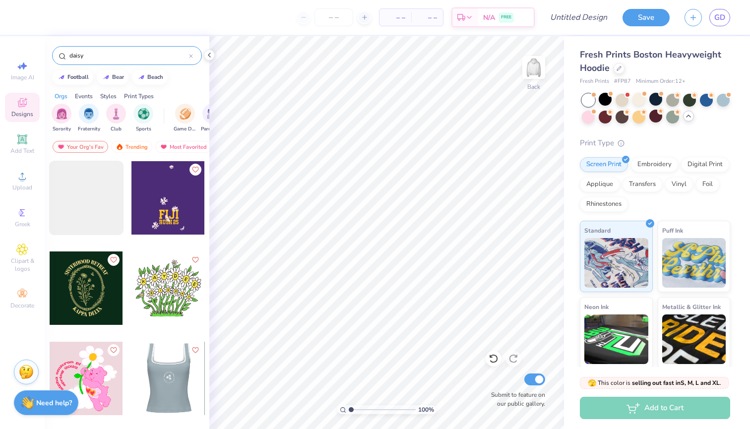
scroll to position [0, 0]
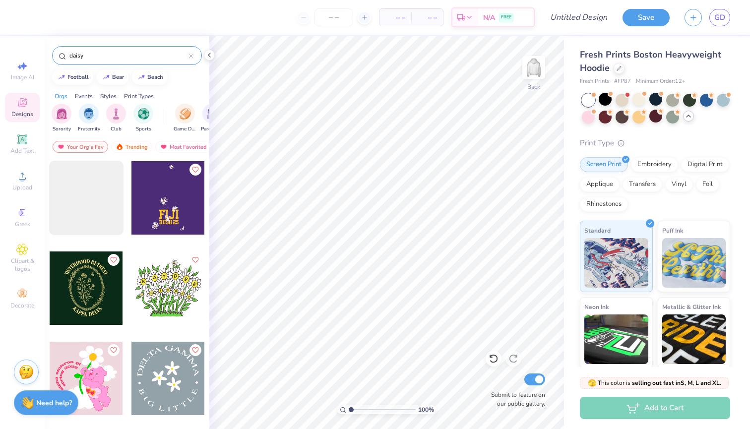
click at [191, 56] on icon at bounding box center [191, 56] width 4 height 4
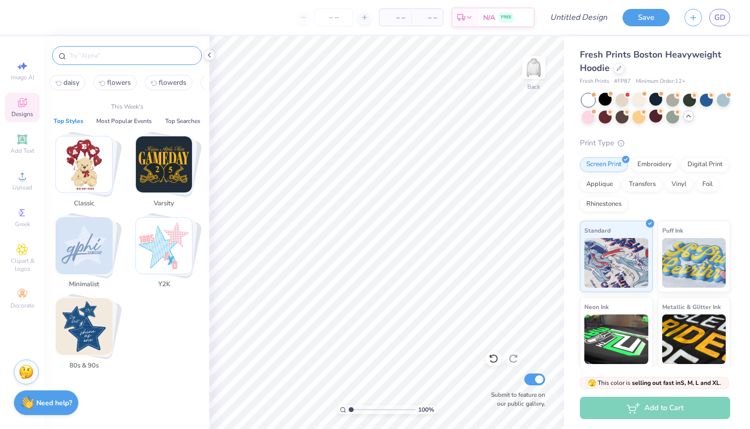
click at [166, 56] on input "text" at bounding box center [131, 56] width 127 height 10
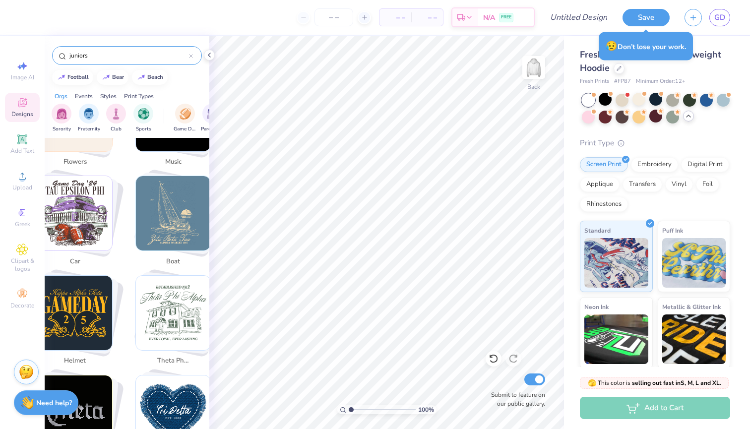
scroll to position [1345, 0]
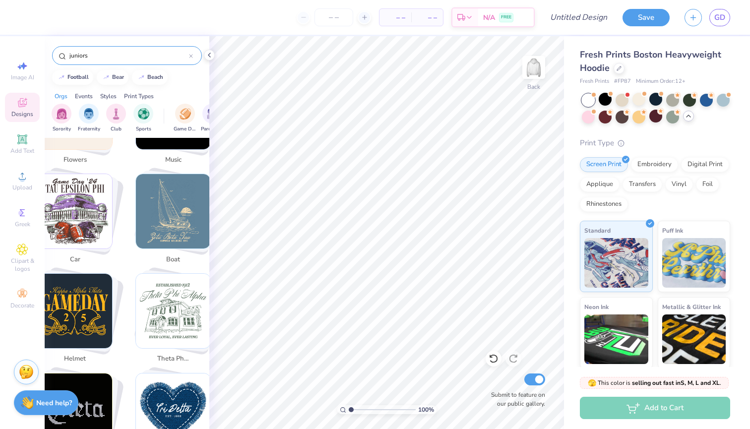
click at [167, 312] on img "Stack Card Button theta phi alpha" at bounding box center [173, 311] width 74 height 74
type input "theta phi alpha"
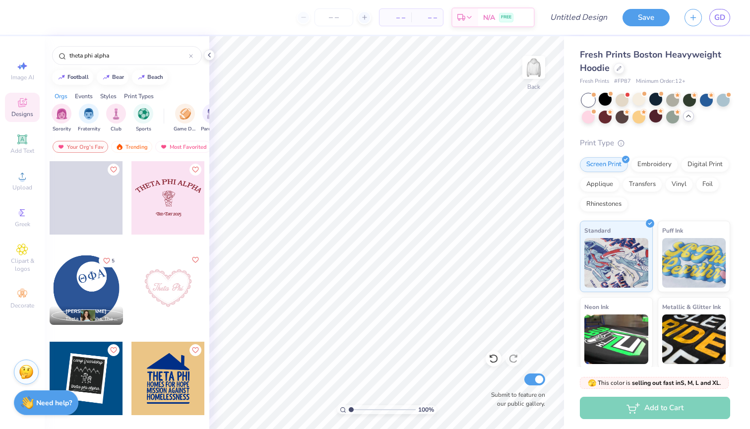
click at [97, 199] on span at bounding box center [86, 197] width 73 height 73
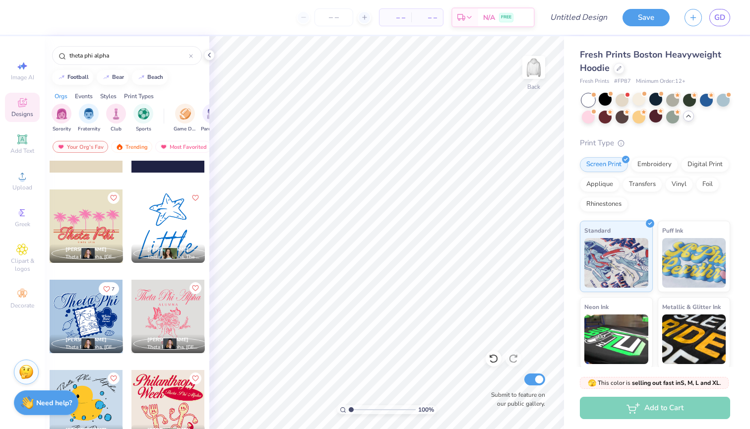
scroll to position [577, 0]
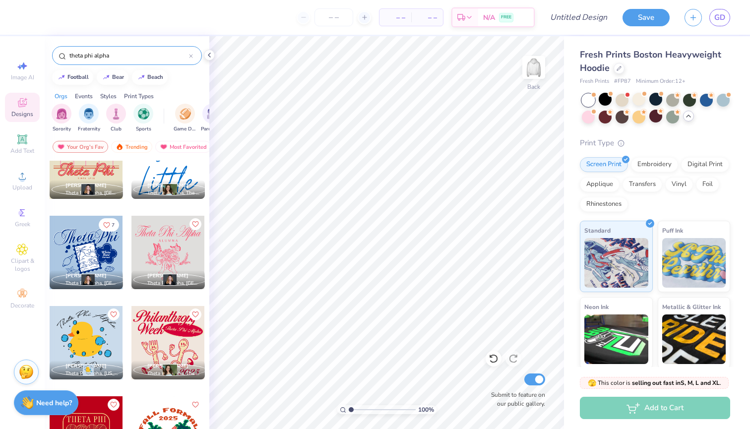
click at [191, 55] on icon at bounding box center [191, 56] width 4 height 4
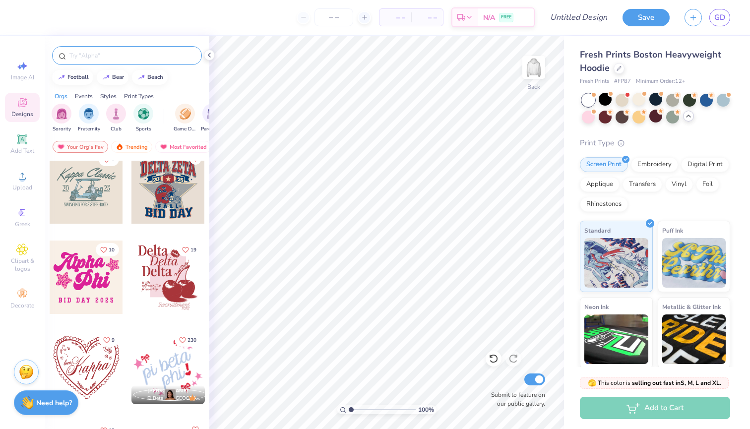
scroll to position [2270, 0]
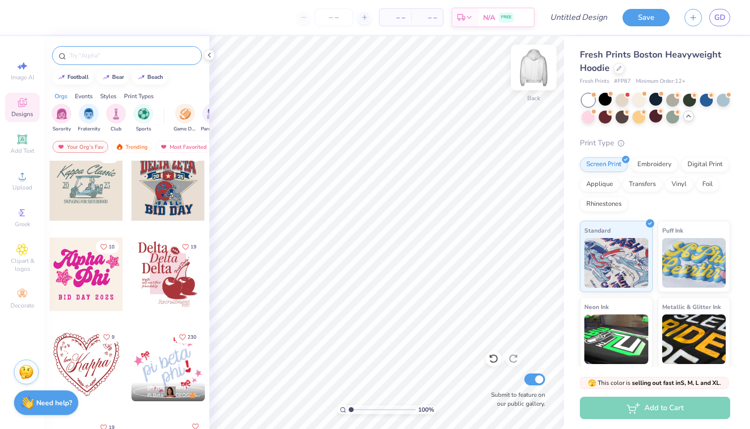
click at [530, 67] on img at bounding box center [534, 68] width 40 height 40
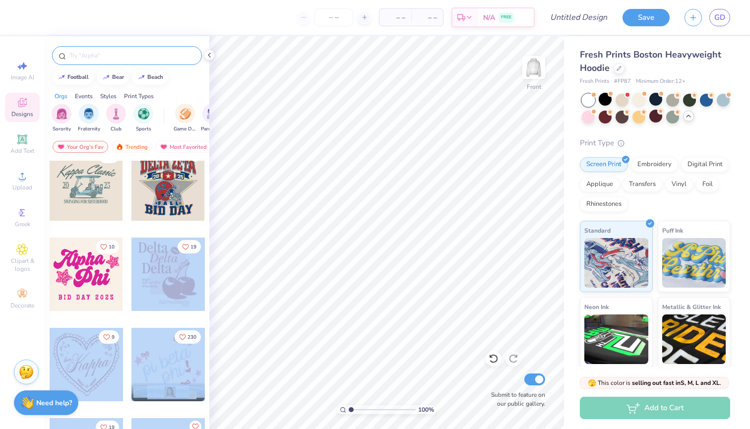
click at [366, 271] on div "– – Per Item – – Total Est. Delivery N/A FREE Design Title Save GD Image AI Des…" at bounding box center [375, 214] width 750 height 429
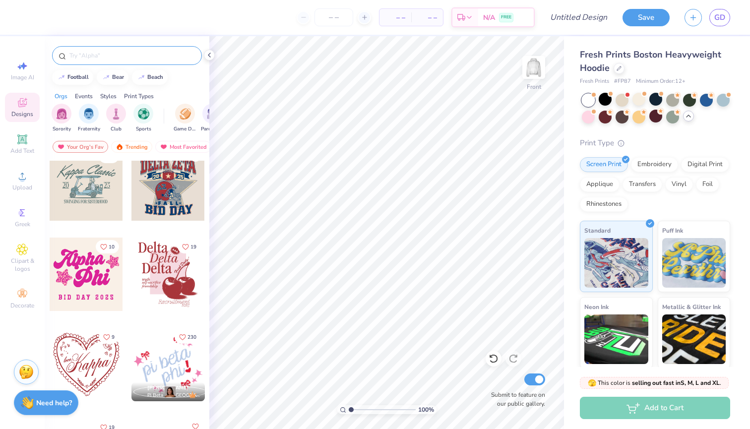
click at [194, 262] on div at bounding box center [167, 274] width 73 height 73
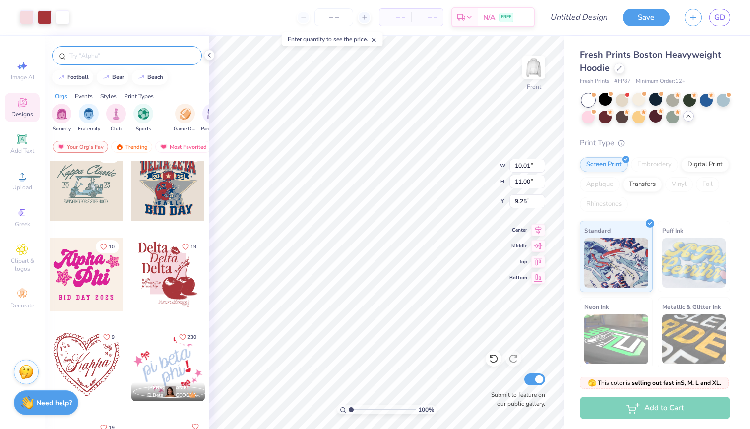
type input "5.00"
type input "14.93"
type input "16.41"
click at [29, 17] on div at bounding box center [27, 16] width 14 height 14
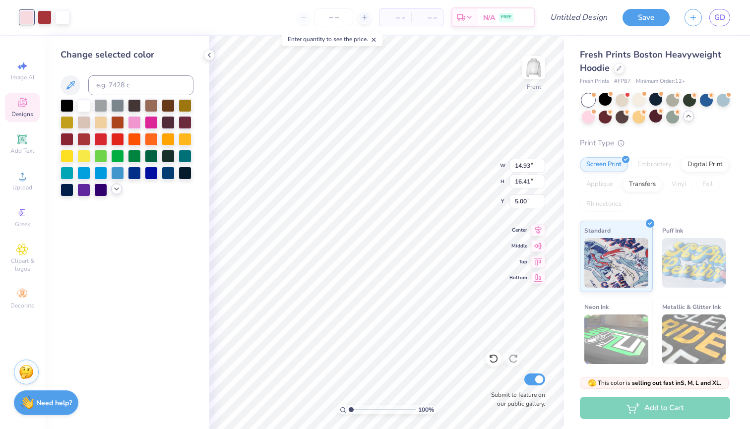
click at [116, 190] on polyline at bounding box center [117, 189] width 4 height 2
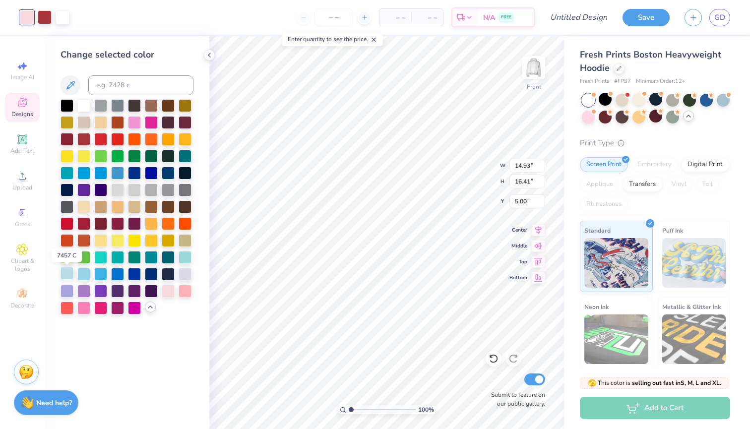
click at [69, 278] on div at bounding box center [67, 273] width 13 height 13
click at [44, 19] on div at bounding box center [45, 16] width 14 height 14
click at [102, 277] on div at bounding box center [100, 273] width 13 height 13
click at [114, 278] on div at bounding box center [117, 273] width 13 height 13
click at [131, 277] on div at bounding box center [134, 273] width 13 height 13
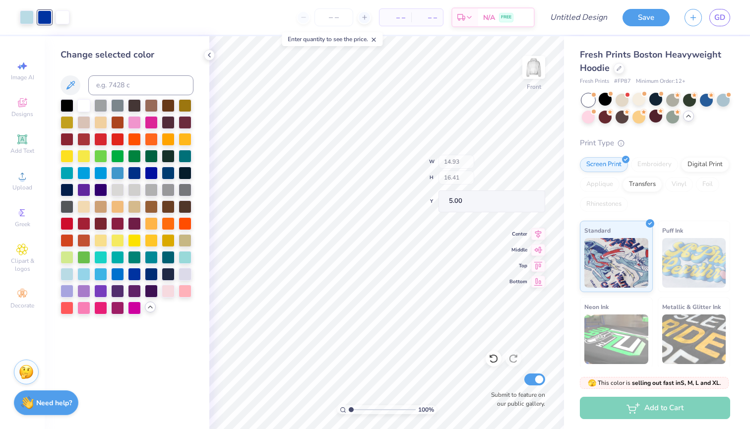
type input "8.94"
type input "9.56"
type input "10.13"
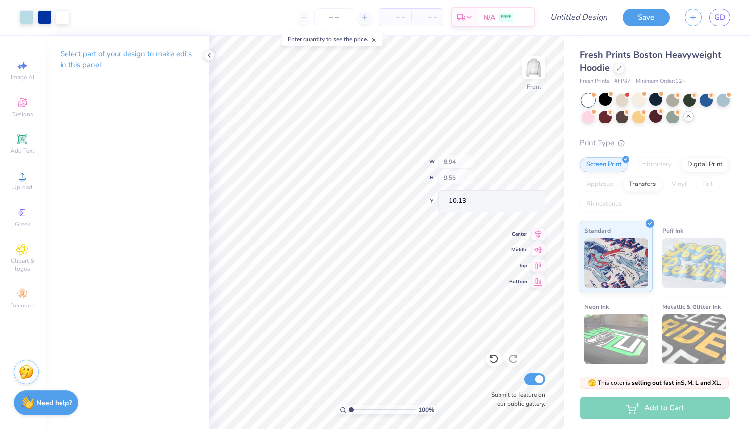
type input "8.99"
type input "10.97"
type input "7.23"
click at [22, 103] on icon at bounding box center [22, 103] width 12 height 12
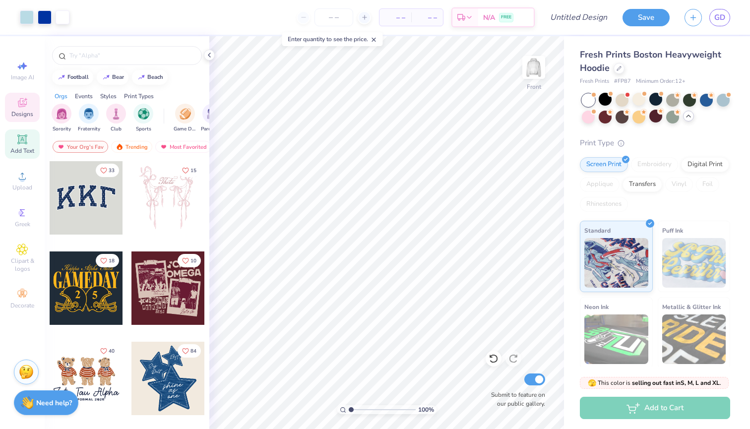
click at [22, 143] on icon at bounding box center [21, 138] width 9 height 9
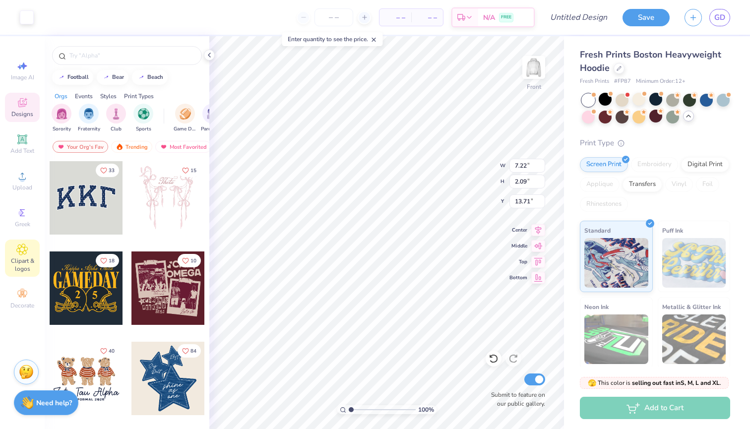
click at [20, 252] on icon at bounding box center [21, 249] width 11 height 12
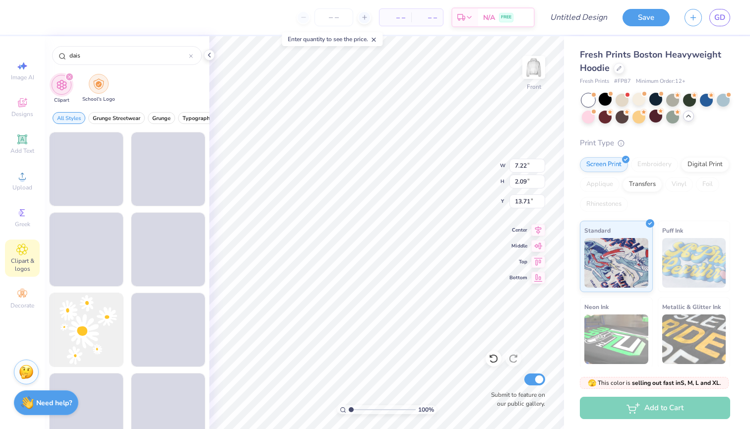
type input "daisy"
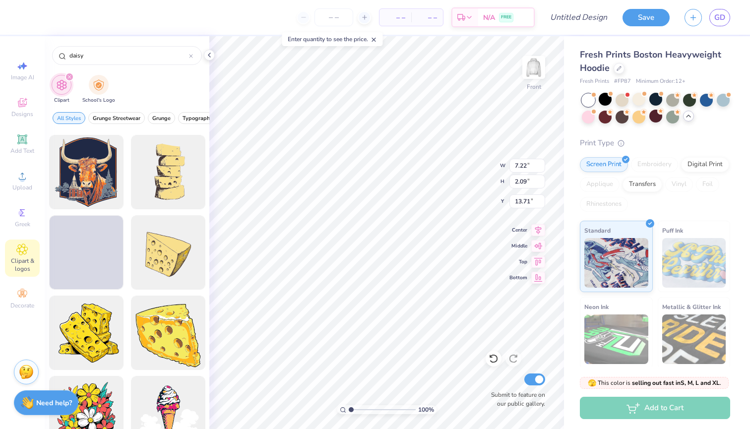
scroll to position [1481, 0]
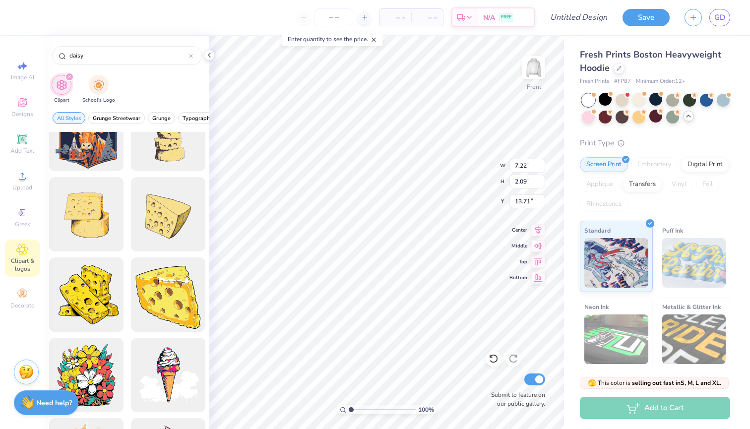
drag, startPoint x: 100, startPoint y: 57, endPoint x: 37, endPoint y: 57, distance: 63.0
click at [37, 57] on div "– – Per Item – – Total Est. Delivery N/A FREE Design Title Save GD Image AI Des…" at bounding box center [375, 214] width 750 height 429
type input "flower"
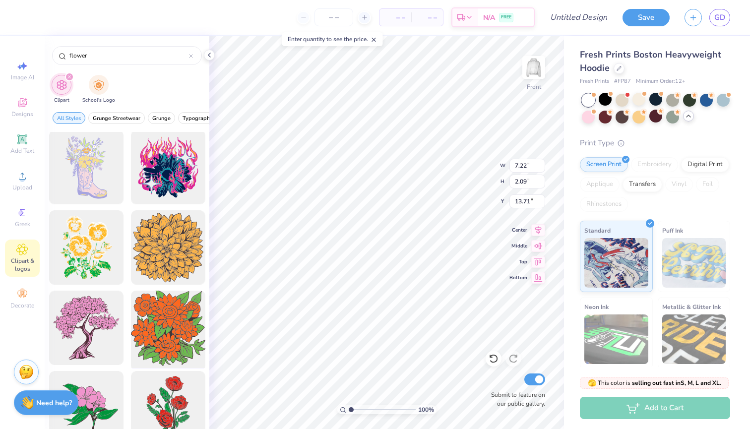
scroll to position [1745, 0]
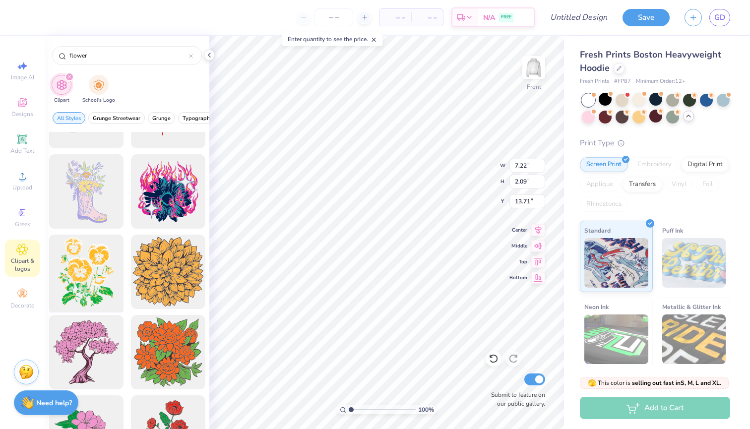
click at [85, 272] on div at bounding box center [86, 272] width 82 height 82
type input "14.62"
type input "18.00"
type input "5.75"
type input "5.93"
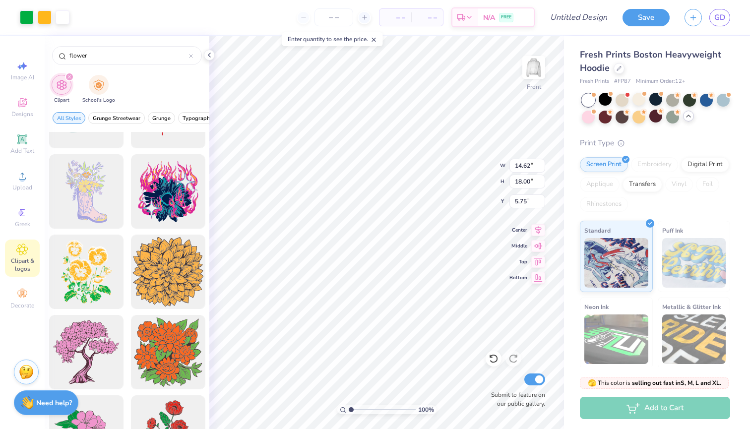
type input "7.30"
type input "7.22"
type input "2.09"
type input "13.71"
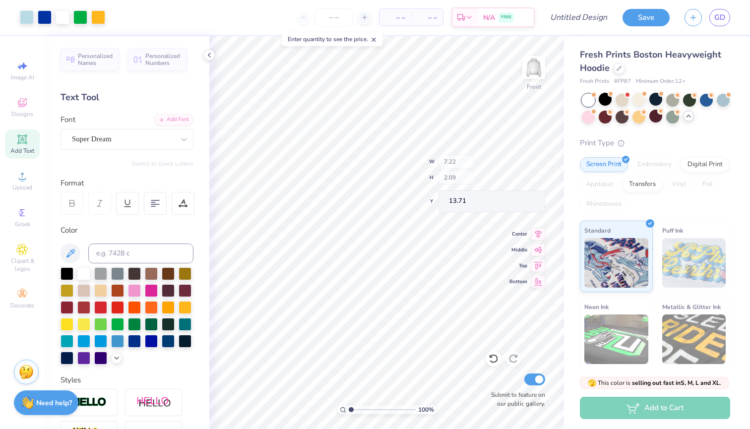
type input "8.99"
type input "10.97"
type input "7.32"
type input "5.93"
type input "7.30"
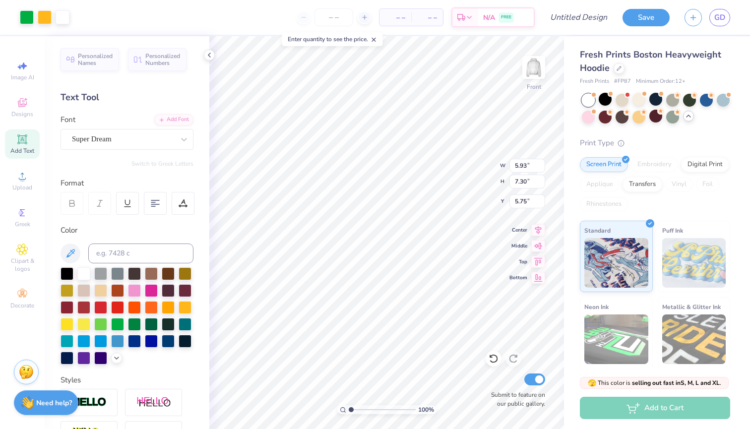
type input "11.10"
type input "8.99"
type input "10.97"
type input "7.43"
type input "5.93"
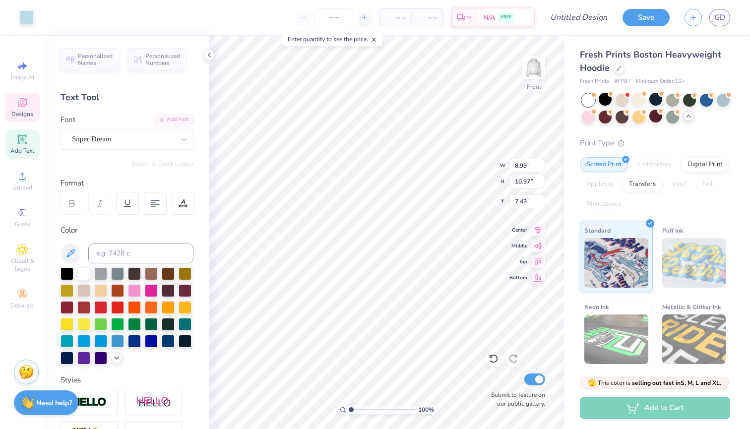
type input "7.30"
type input "11.10"
type input "4.91"
type input "6.04"
type input "3.60"
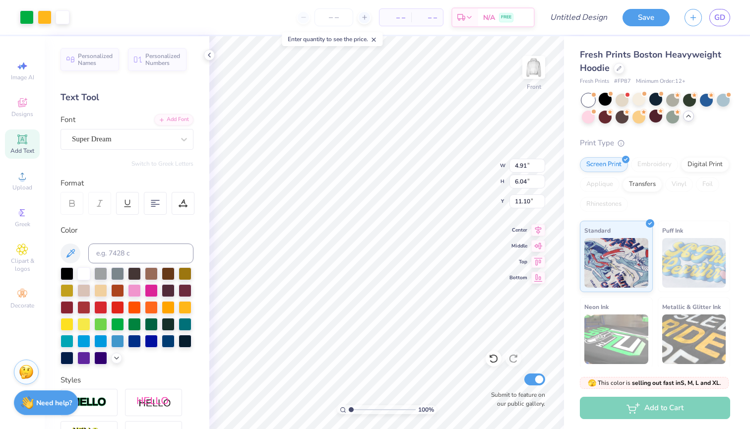
type input "4.11"
type input "8.85"
type input "11.73"
type input "6.39"
type input "7.86"
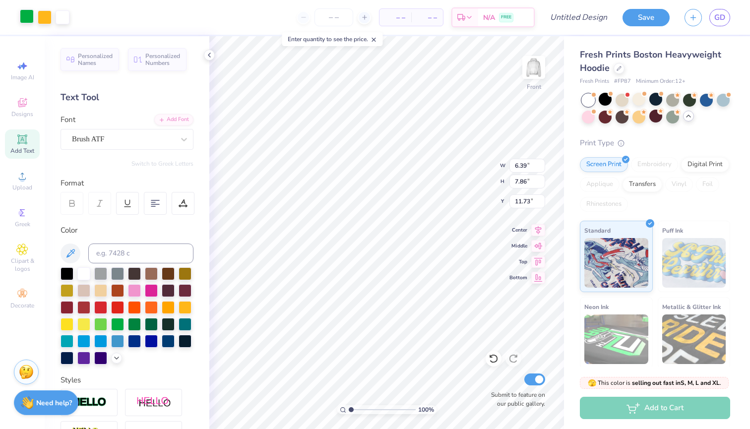
click at [30, 19] on div at bounding box center [27, 16] width 14 height 14
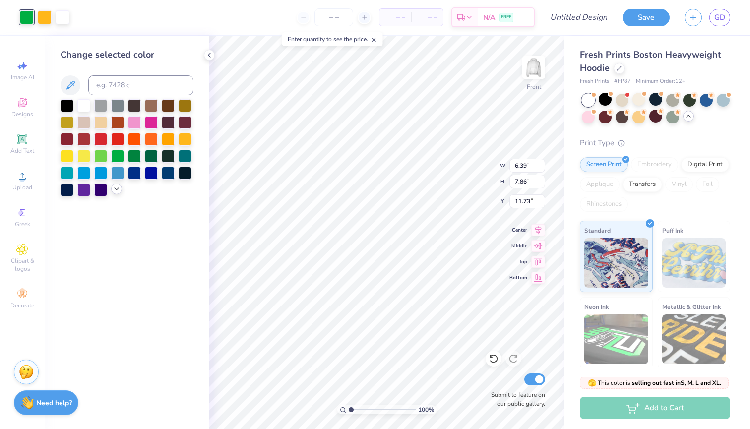
click at [116, 189] on icon at bounding box center [117, 189] width 8 height 8
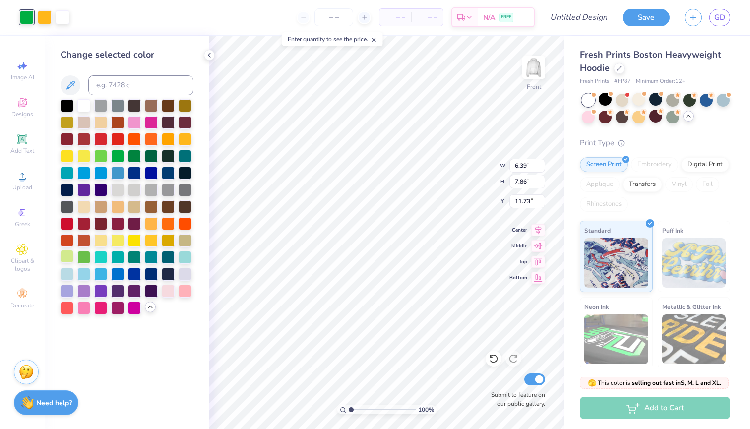
click at [69, 257] on div at bounding box center [67, 256] width 13 height 13
click at [81, 256] on div at bounding box center [83, 256] width 13 height 13
click at [41, 16] on div at bounding box center [45, 16] width 14 height 14
click at [133, 277] on div at bounding box center [134, 273] width 13 height 13
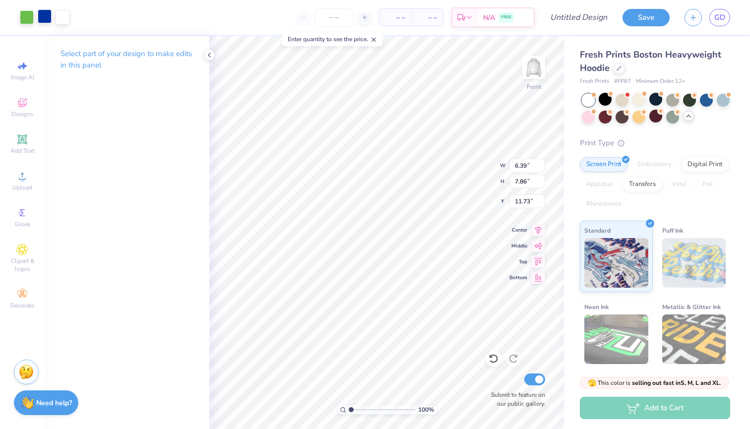
type input "11.63"
type input "10.31"
type input "12.58"
type input "7.45"
click at [23, 258] on span "Clipart & logos" at bounding box center [22, 265] width 35 height 16
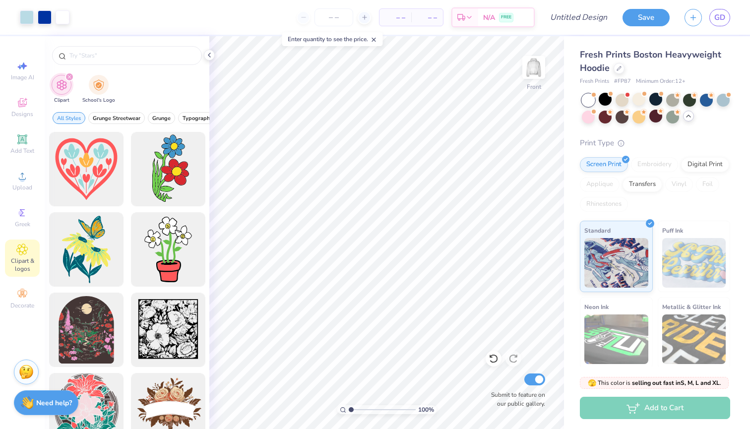
type input "flower"
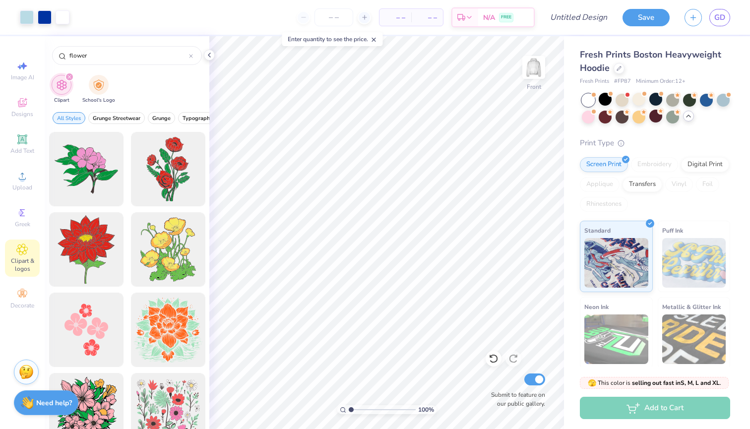
scroll to position [2009, 0]
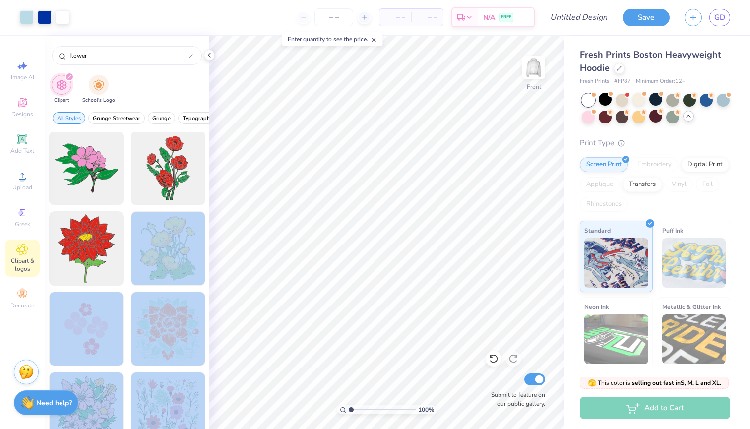
click at [325, 264] on div "Art colors – – Per Item – – Total Est. Delivery N/A FREE Design Title Save GD I…" at bounding box center [375, 214] width 750 height 429
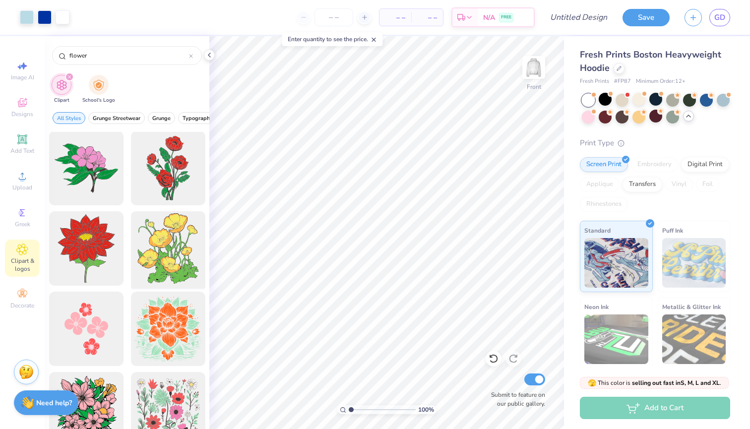
click at [178, 253] on div at bounding box center [168, 249] width 82 height 82
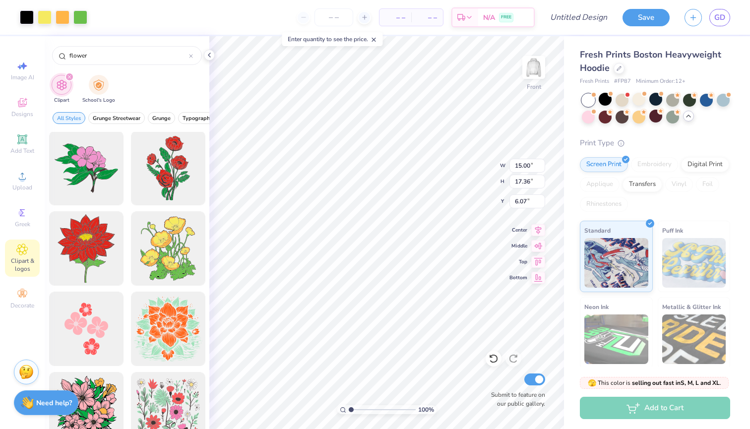
type input "6.85"
type input "7.93"
type input "12.62"
type input "8.41"
type input "9.73"
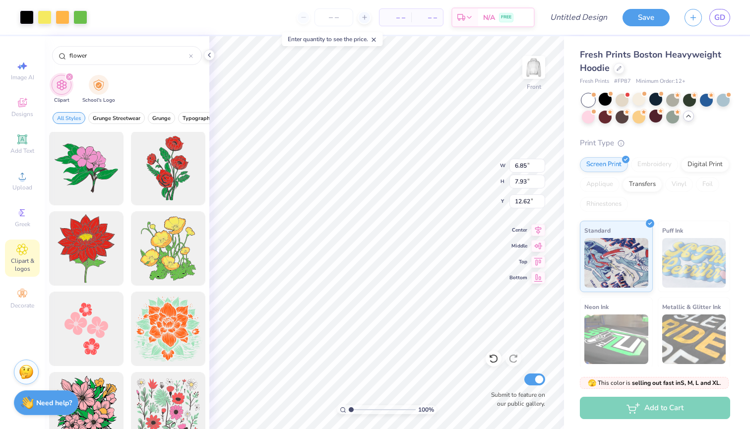
type input "10.82"
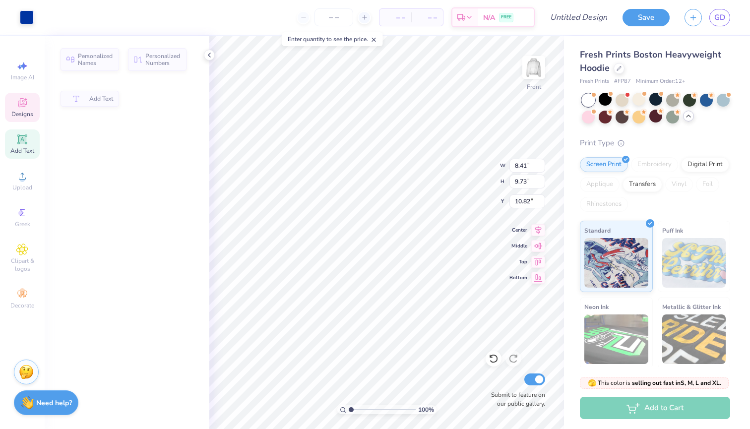
type input "7.43"
type input "2.85"
type input "10.14"
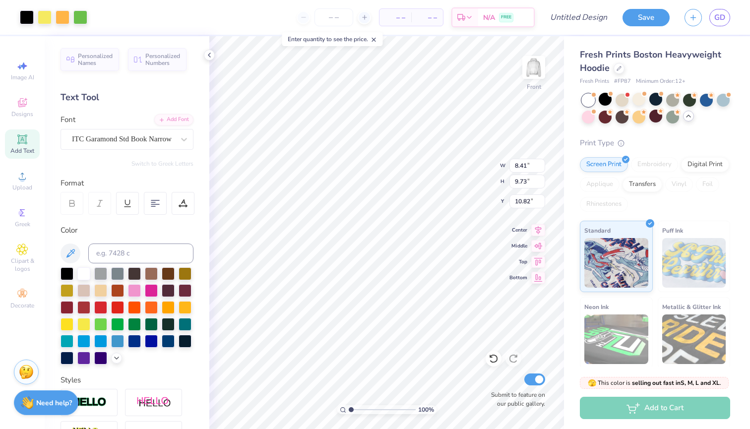
type input "7.84"
type input "7.86"
type input "1.06"
type input "19.58"
type input "1.96"
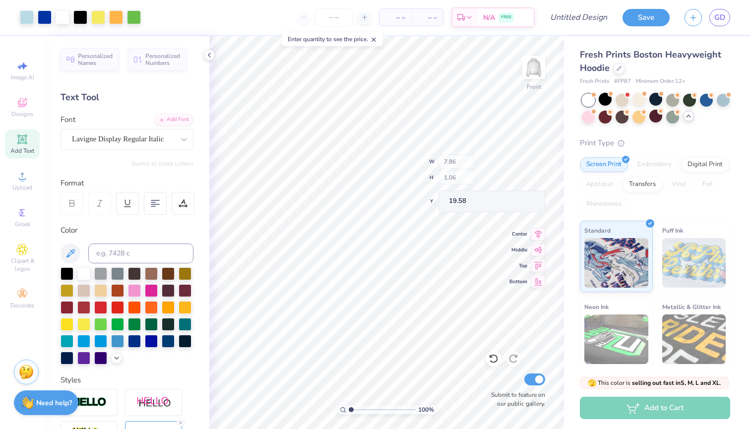
type input "0.77"
type input "20.65"
type input "11.86"
type input "1.35"
type input "1.05"
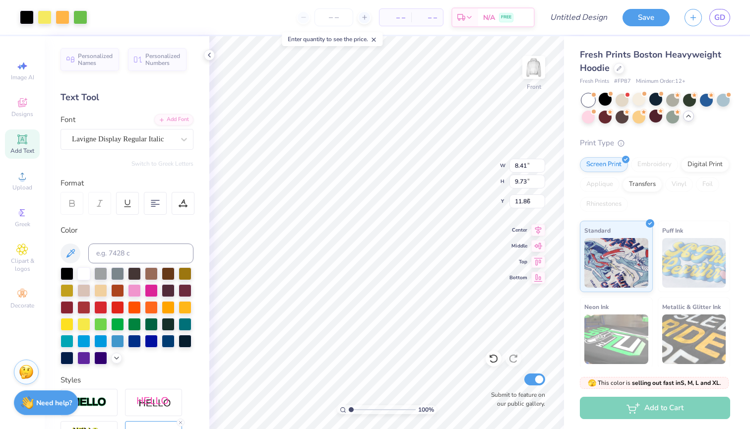
type input "6.79"
type textarea "D"
type textarea "jga"
click at [77, 20] on div at bounding box center [80, 16] width 14 height 14
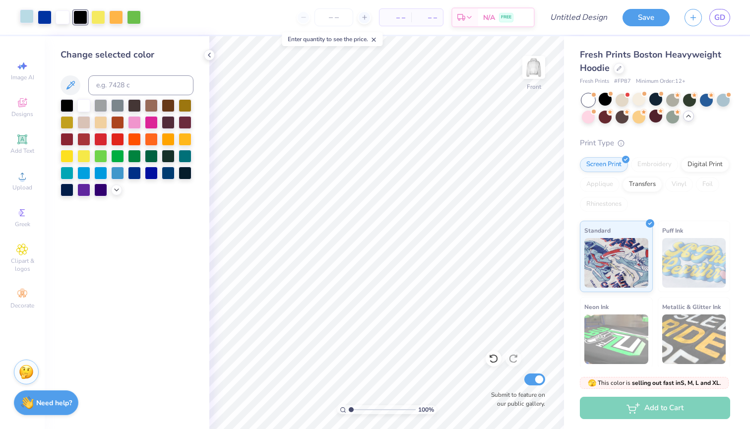
click at [25, 16] on div at bounding box center [27, 16] width 14 height 14
click at [94, 21] on div at bounding box center [98, 16] width 14 height 14
click at [155, 176] on div at bounding box center [151, 172] width 13 height 13
click at [116, 175] on div at bounding box center [117, 172] width 13 height 13
click at [102, 174] on div at bounding box center [100, 172] width 13 height 13
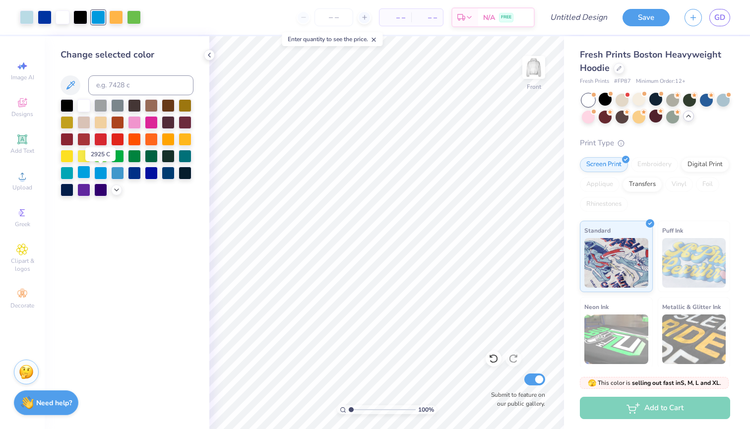
click at [81, 174] on div at bounding box center [83, 172] width 13 height 13
click at [85, 173] on div at bounding box center [83, 172] width 13 height 13
click at [118, 193] on icon at bounding box center [117, 189] width 8 height 8
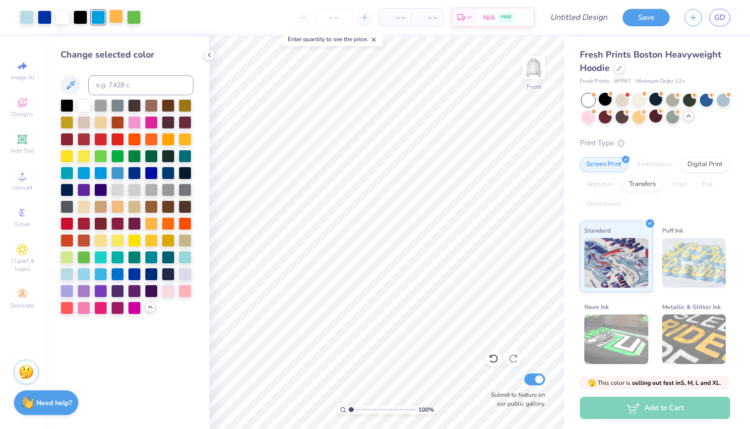
click at [114, 20] on div at bounding box center [116, 16] width 14 height 14
click at [149, 176] on div at bounding box center [151, 172] width 13 height 13
click at [99, 17] on div at bounding box center [98, 16] width 14 height 14
click at [658, 99] on div at bounding box center [655, 99] width 13 height 13
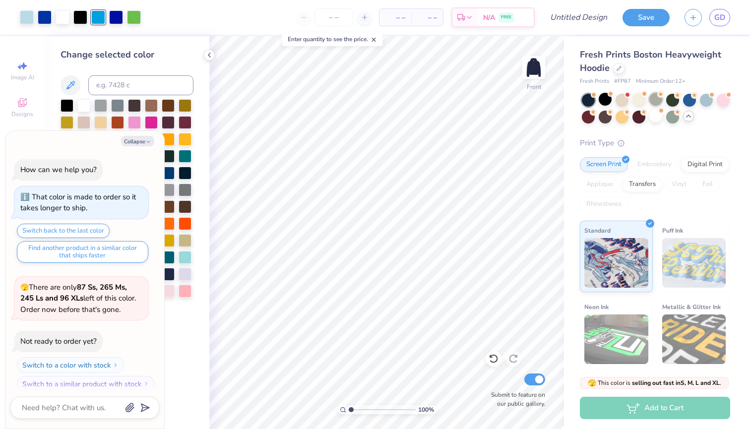
scroll to position [825, 0]
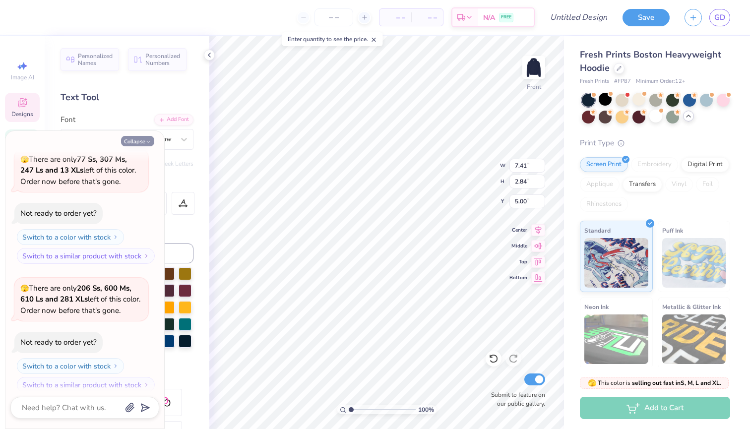
click at [133, 143] on button "Collapse" at bounding box center [137, 141] width 33 height 10
type textarea "x"
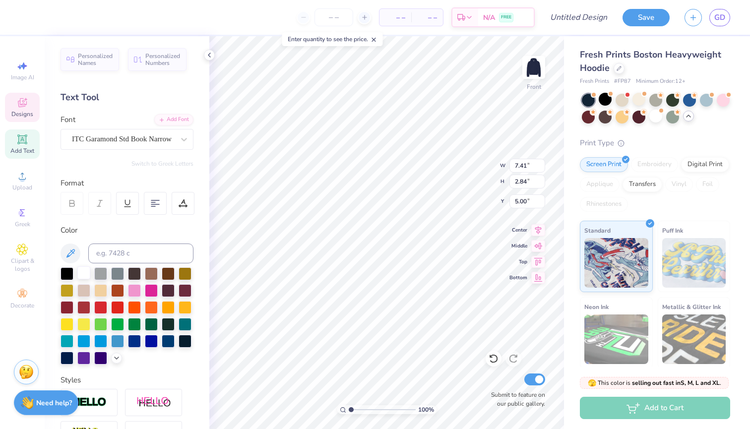
click at [82, 279] on div at bounding box center [83, 272] width 13 height 13
click at [83, 274] on div at bounding box center [83, 272] width 13 height 13
type input "7.18"
type input "2.44"
type input "7.81"
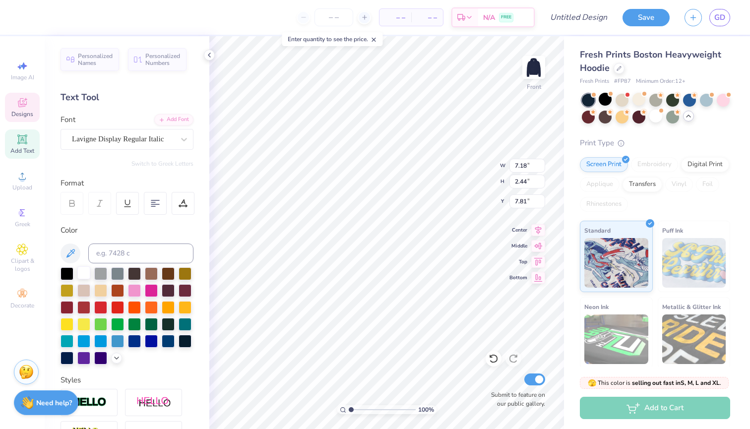
click at [84, 271] on div at bounding box center [83, 272] width 13 height 13
type input "1.29"
type input "1.06"
type input "6.70"
click at [154, 342] on div at bounding box center [151, 340] width 13 height 13
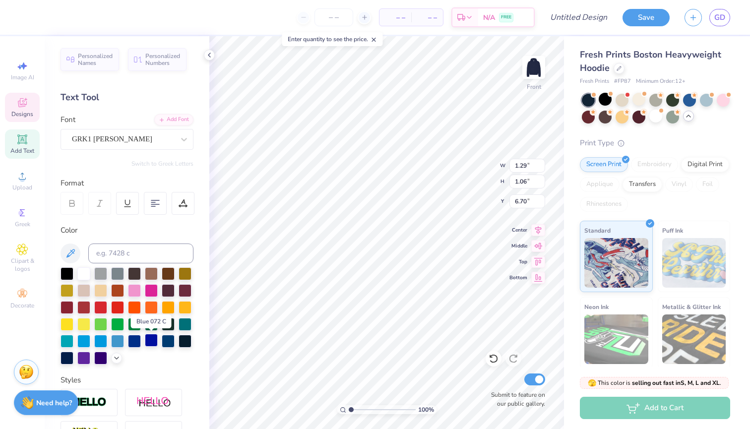
type input "2.60"
type input "2.20"
type input "6.13"
click at [82, 274] on div at bounding box center [83, 272] width 13 height 13
type input "1.94"
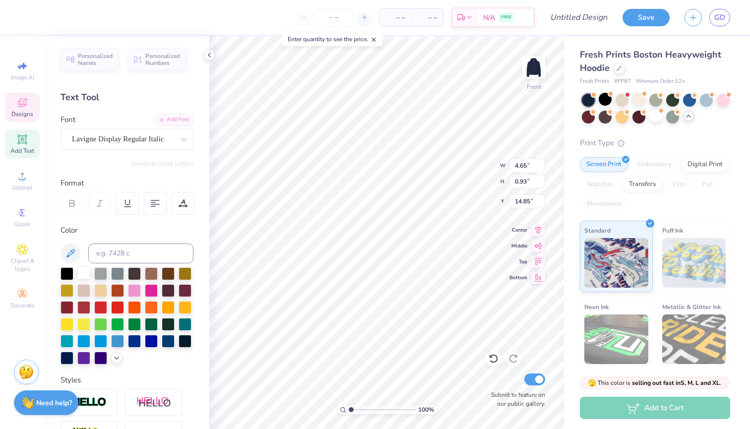
type input "0.70"
type input "14.09"
type input "10.31"
type input "12.58"
type input "7.45"
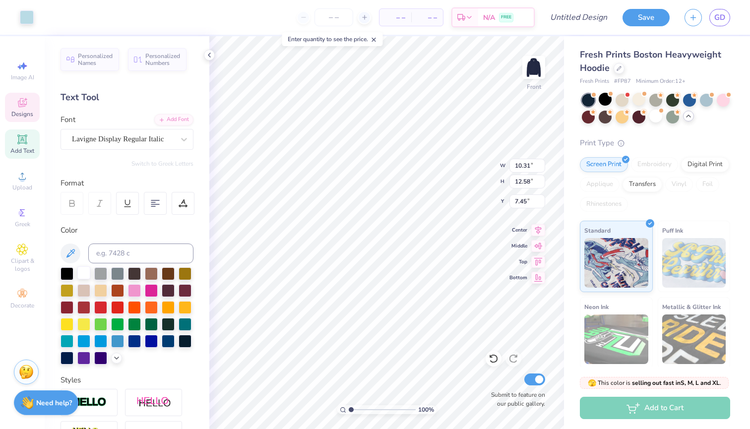
type input "8.41"
type input "9.73"
type input "11.86"
type input "8.34"
type input "9.38"
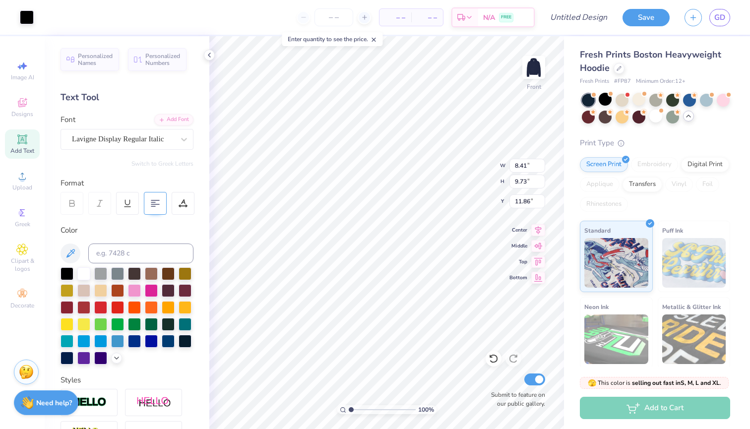
type input "12.17"
click at [20, 14] on div at bounding box center [27, 16] width 14 height 14
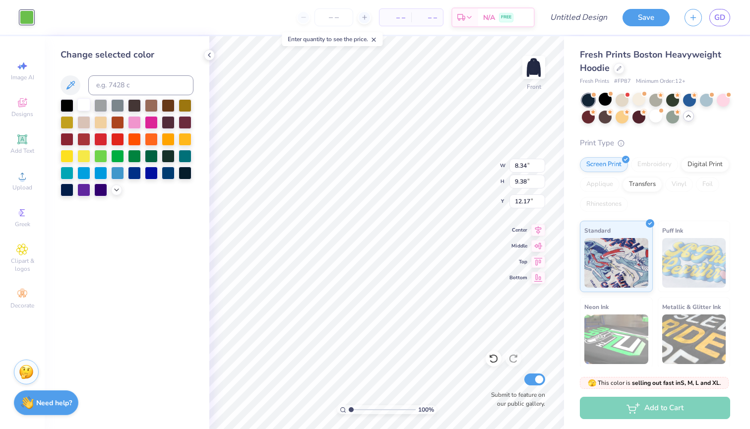
click at [83, 104] on div at bounding box center [83, 104] width 13 height 13
click at [113, 185] on div at bounding box center [127, 147] width 133 height 97
click at [117, 193] on icon at bounding box center [117, 189] width 8 height 8
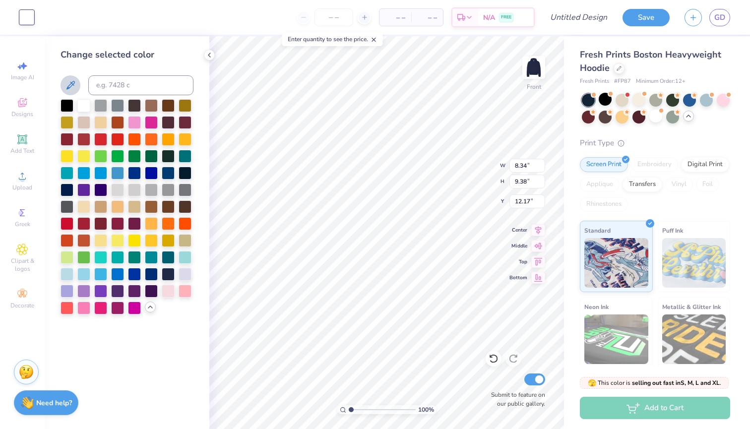
click at [64, 82] on button at bounding box center [71, 85] width 20 height 20
click at [105, 85] on input at bounding box center [140, 85] width 105 height 20
type input "0"
type input "none"
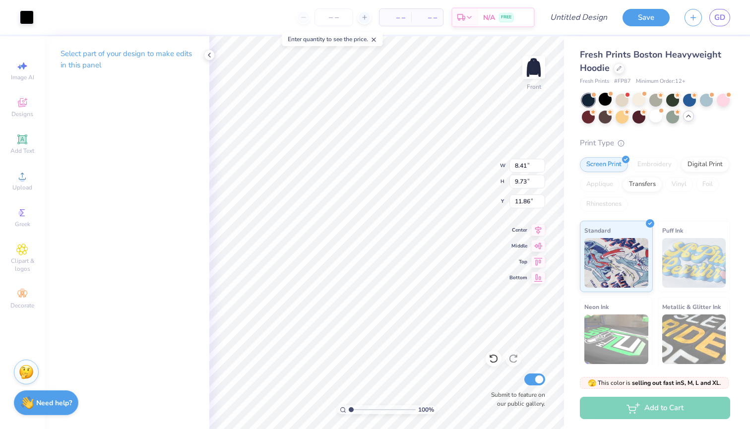
type input "8.41"
type input "9.73"
type input "11.86"
click at [28, 14] on div at bounding box center [27, 16] width 14 height 14
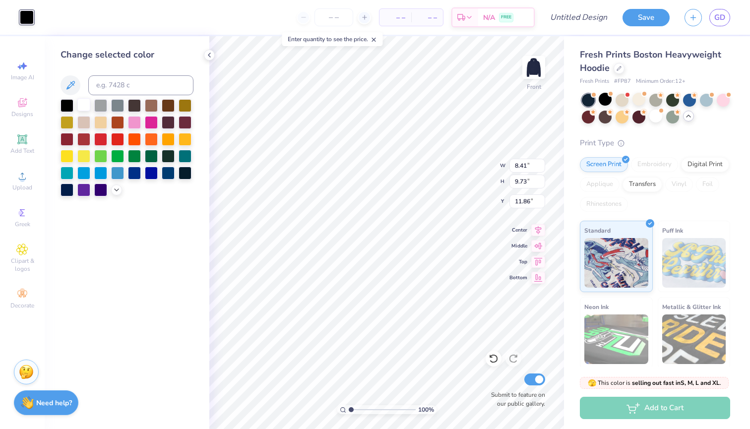
click at [82, 102] on div at bounding box center [83, 104] width 13 height 13
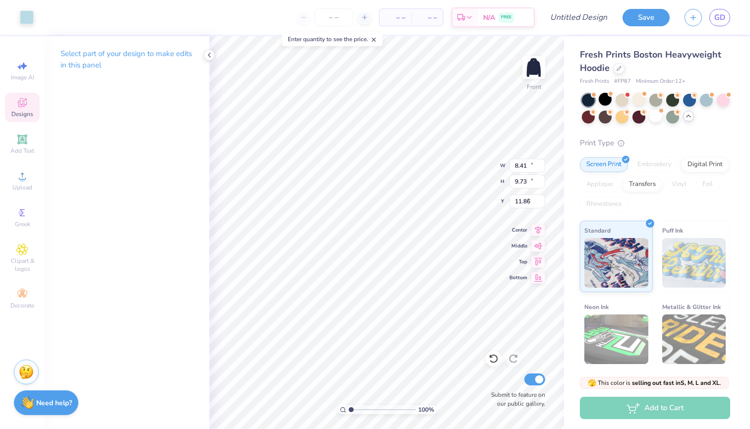
type input "10.31"
type input "12.58"
type input "7.45"
click at [25, 17] on div at bounding box center [27, 16] width 14 height 14
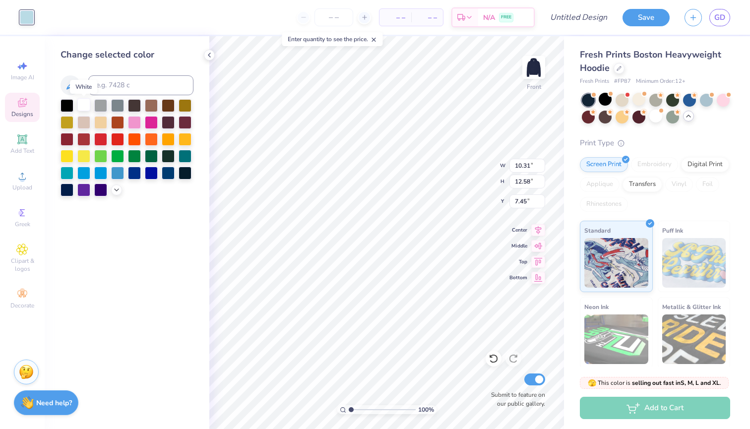
click at [90, 111] on div at bounding box center [83, 104] width 13 height 13
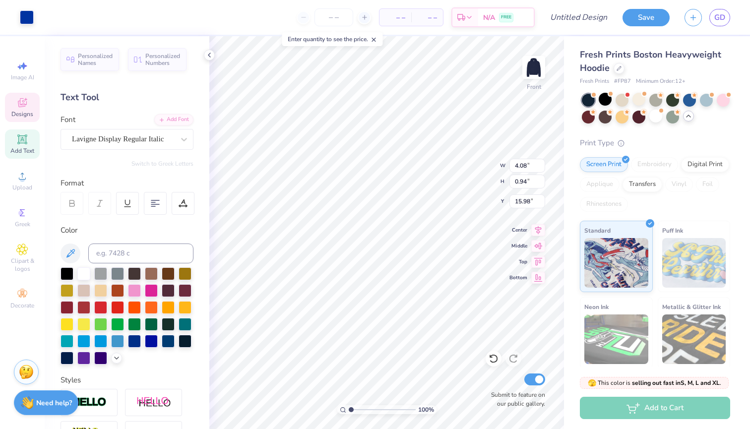
type input "15.98"
type input "14.28"
type input "7.41"
type input "2.84"
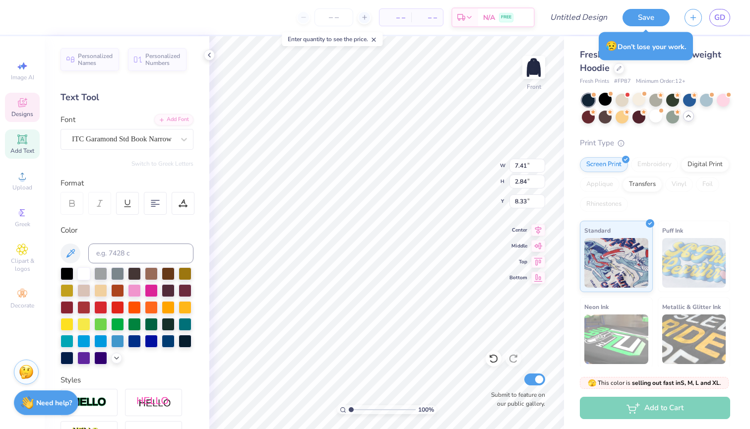
type input "7.49"
type input "7.18"
type input "2.44"
type input "11.46"
type textarea "2027"
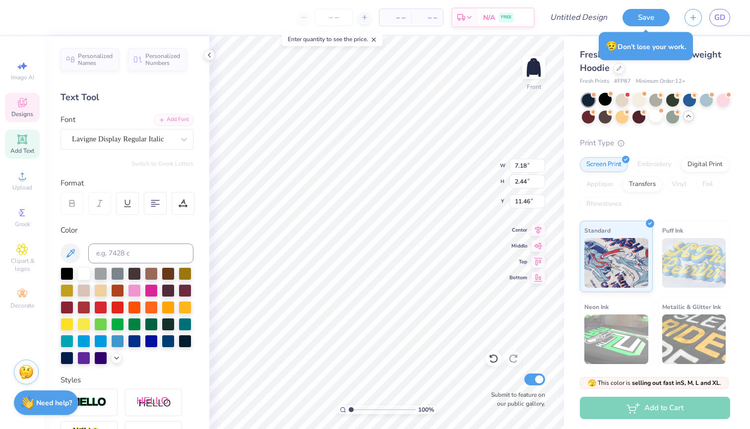
type input "7.41"
type input "2.84"
type input "7.49"
type textarea "D"
type textarea "Class"
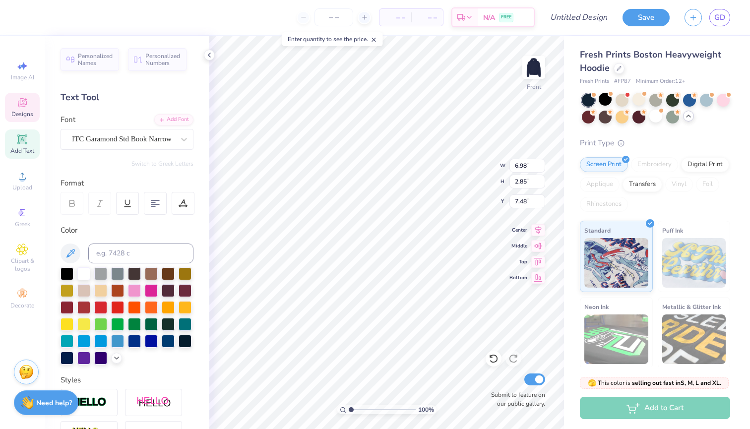
type input "8.33"
type input "8.41"
type input "9.73"
type input "11.91"
type input "11.18"
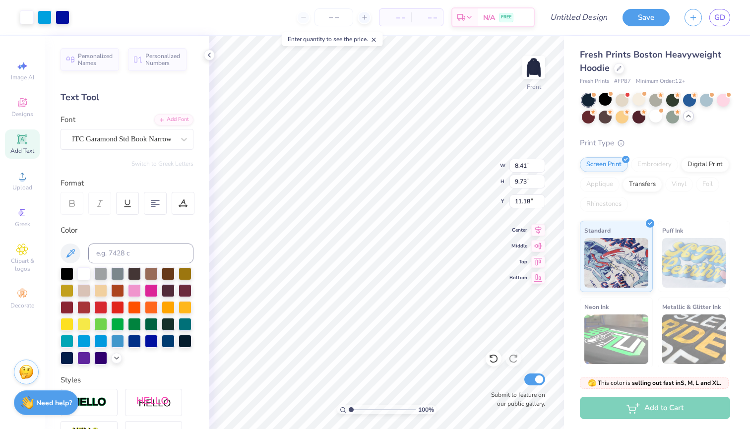
type input "1.29"
type input "1.06"
type input "9.22"
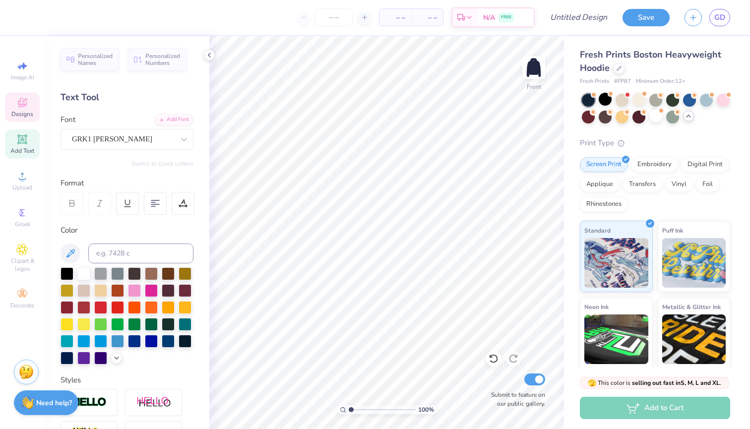
click at [21, 107] on icon at bounding box center [22, 103] width 12 height 12
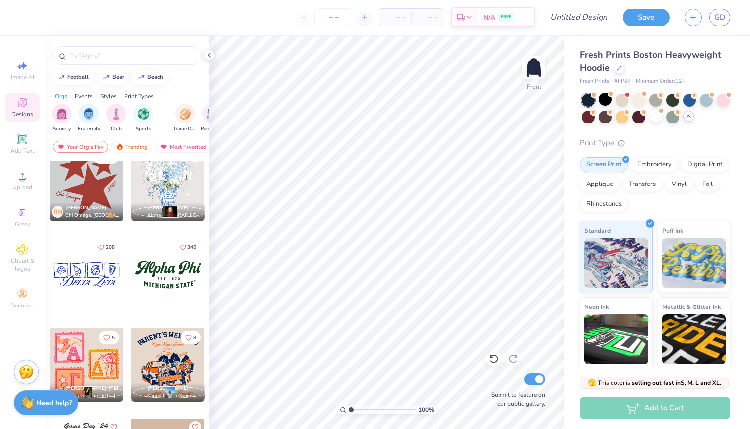
scroll to position [838, 0]
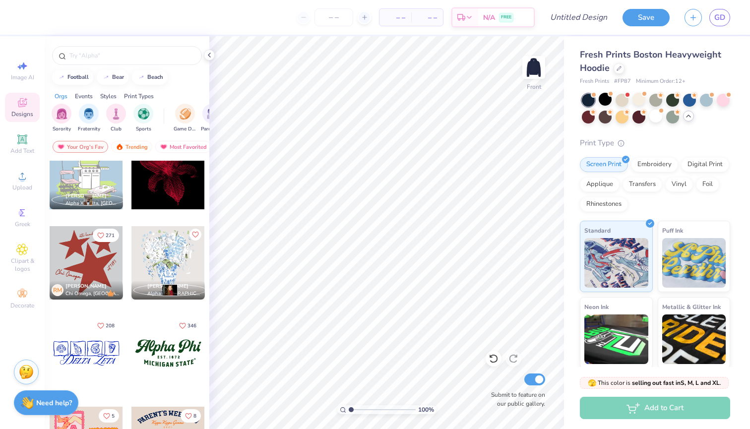
click at [170, 264] on div at bounding box center [167, 262] width 73 height 73
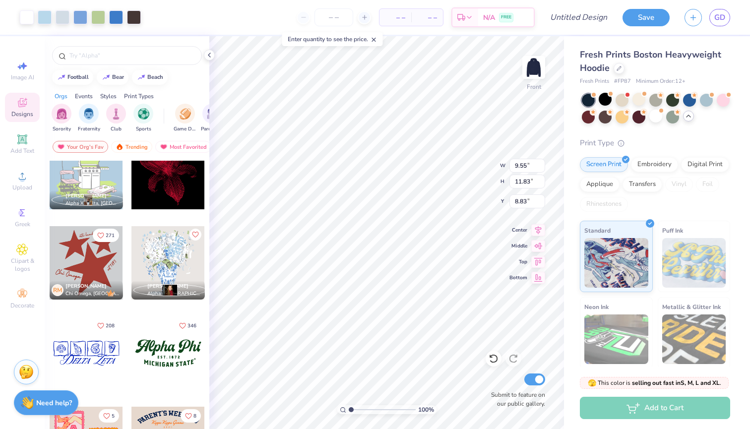
type input "5.00"
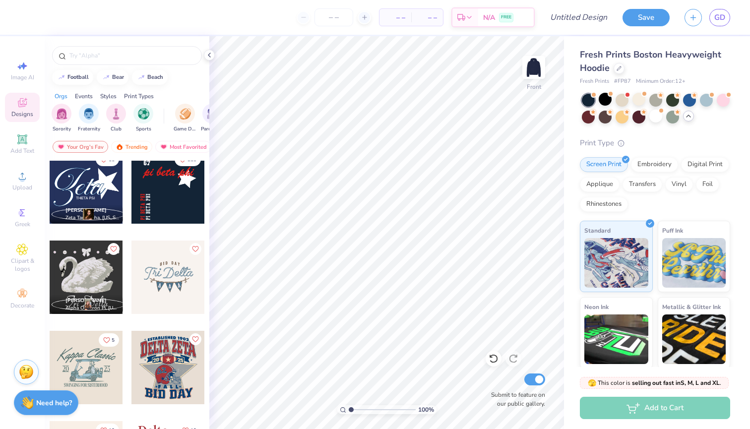
scroll to position [2093, 0]
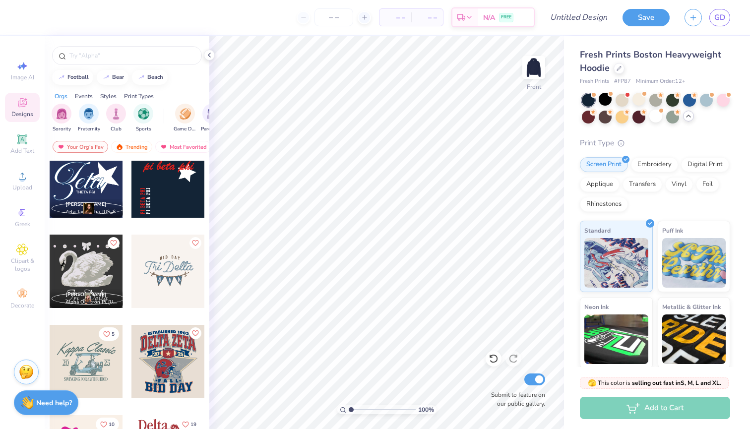
click at [92, 188] on div at bounding box center [86, 180] width 73 height 73
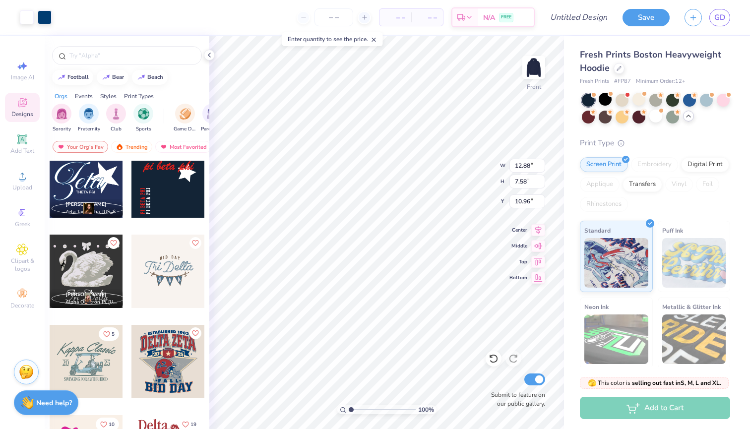
type input "7.17"
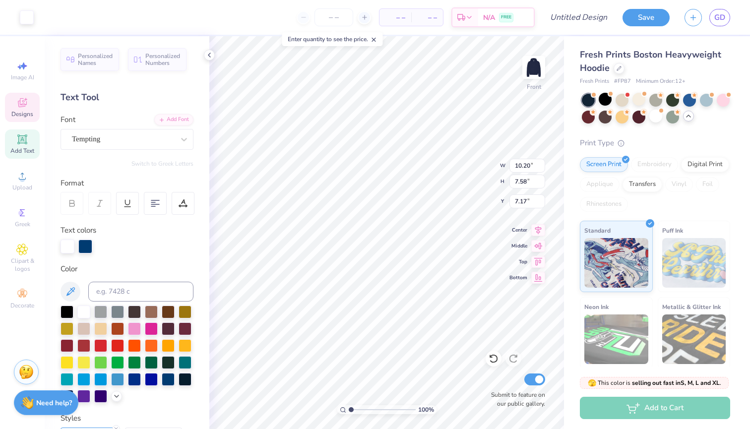
type input "3.63"
type input "0.56"
type input "12.86"
type input "10.20"
type input "7.58"
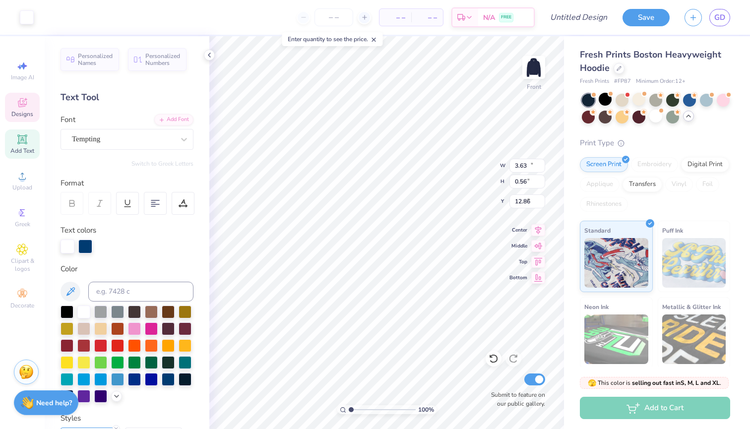
type input "7.17"
type input "6.10"
type input "6.21"
type input "7.21"
